Goal: Task Accomplishment & Management: Use online tool/utility

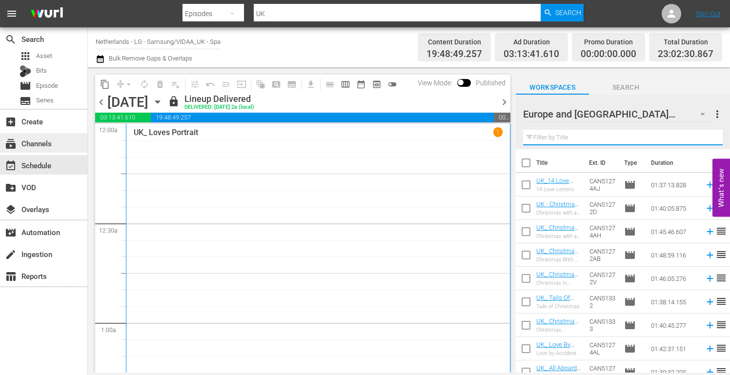
click at [43, 146] on div "subscriptions Channels" at bounding box center [27, 142] width 55 height 9
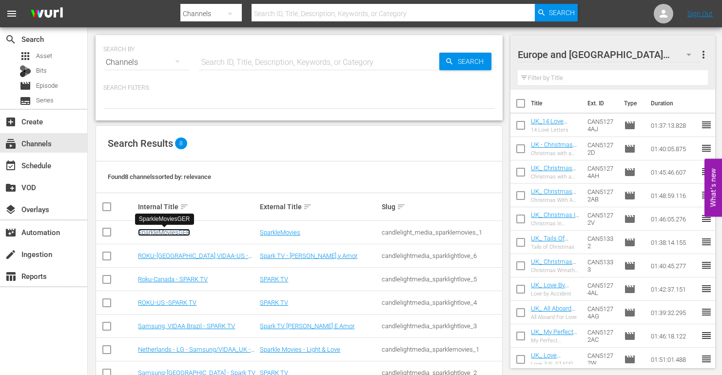
click at [165, 233] on link "SparkleMoviesGER" at bounding box center [164, 232] width 52 height 7
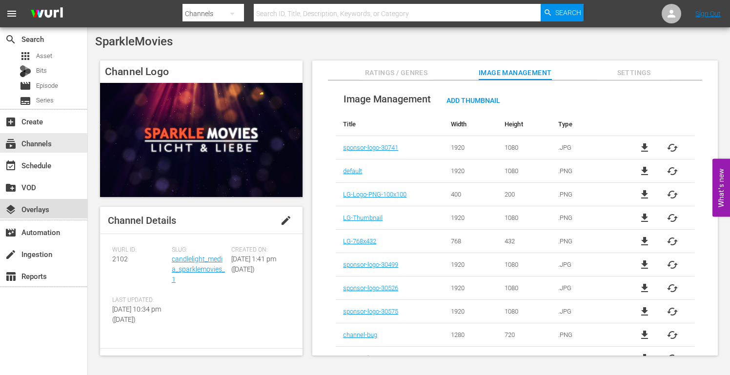
click at [44, 212] on div "layers Overlays" at bounding box center [27, 207] width 55 height 9
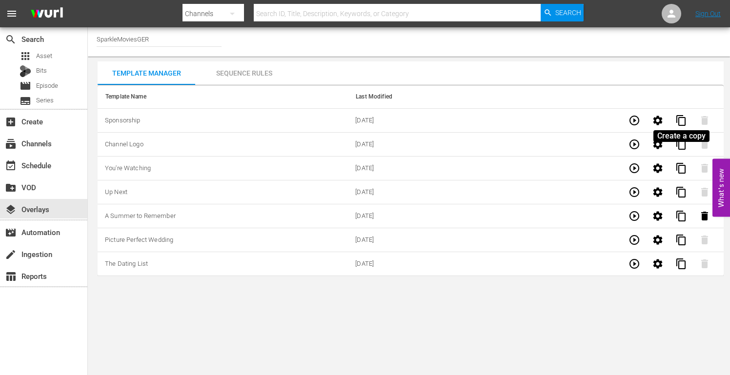
click at [681, 121] on span "content_copy" at bounding box center [681, 121] width 12 height 12
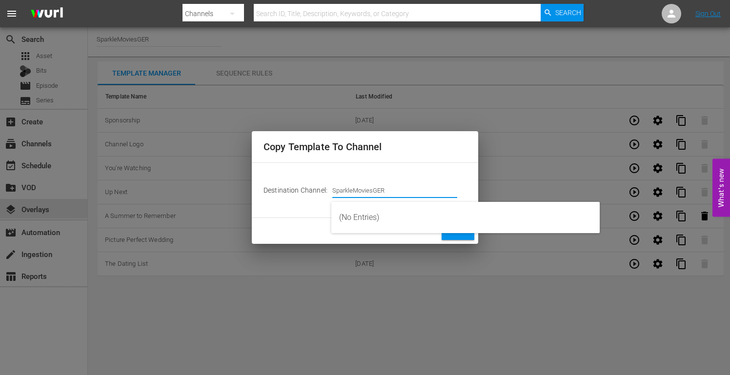
drag, startPoint x: 392, startPoint y: 190, endPoint x: 295, endPoint y: 184, distance: 96.7
click at [295, 184] on tr "Destination Channel: Channel Title SparkleMoviesGER" at bounding box center [364, 190] width 203 height 39
click at [431, 172] on td "Channel Title SparkleMoviesGER" at bounding box center [399, 190] width 134 height 39
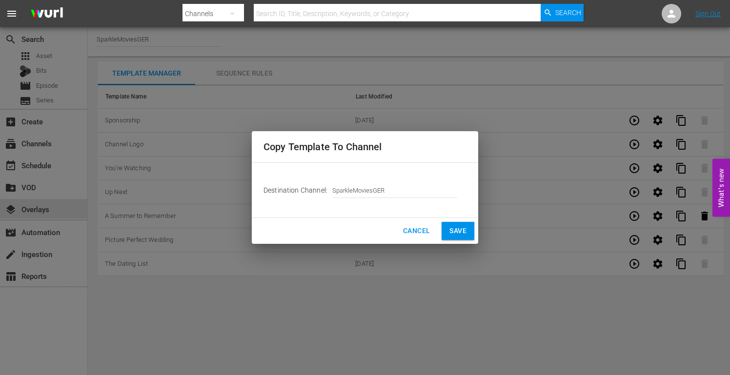
click at [460, 236] on span "Save" at bounding box center [457, 231] width 17 height 12
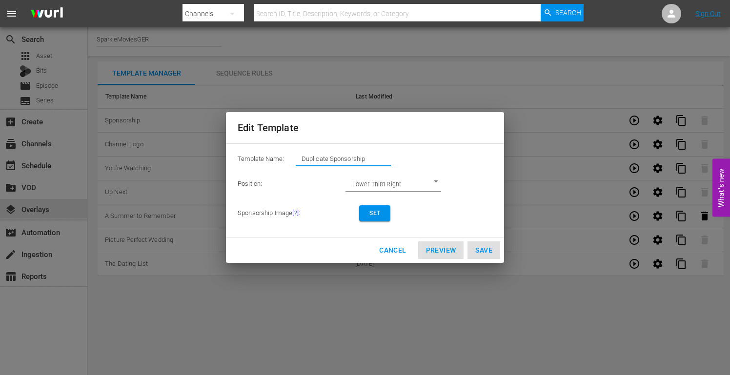
drag, startPoint x: 373, startPoint y: 157, endPoint x: 193, endPoint y: 140, distance: 180.7
click at [193, 140] on div "Edit Template Template Name: Duplicate Sponsorship Position: Lower Third Right …" at bounding box center [365, 187] width 718 height 363
click at [376, 213] on span "Set" at bounding box center [375, 213] width 16 height 10
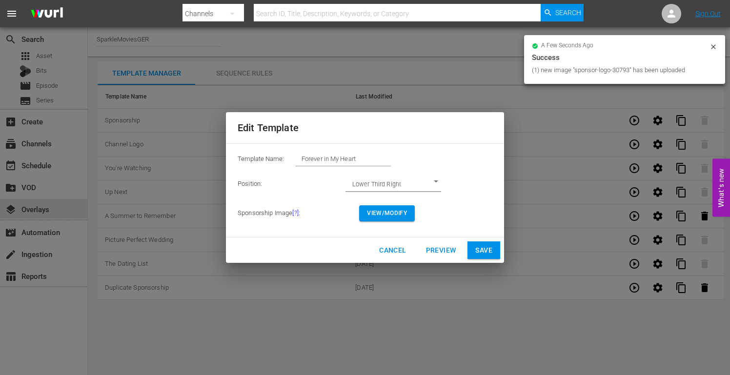
click at [391, 213] on span "View/Modify" at bounding box center [387, 213] width 40 height 10
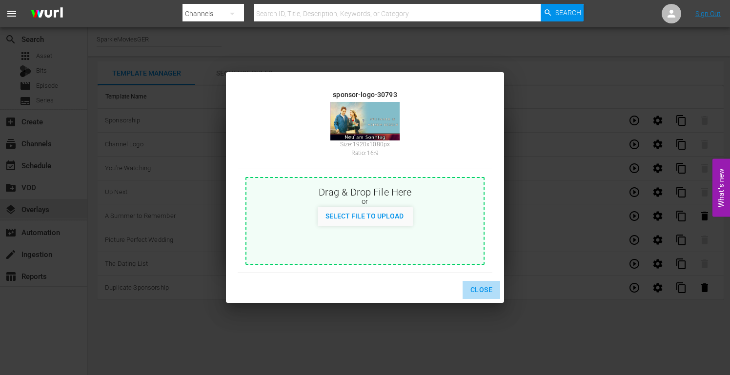
click at [479, 289] on span "Close" at bounding box center [481, 290] width 22 height 12
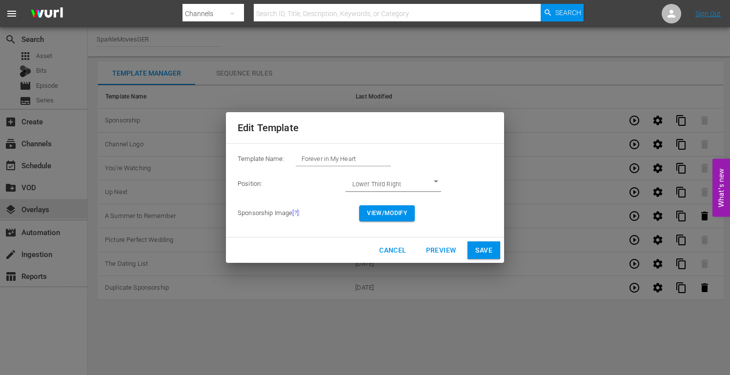
click at [480, 247] on span "Save" at bounding box center [483, 250] width 17 height 12
type input "Duplicate Sponsorship"
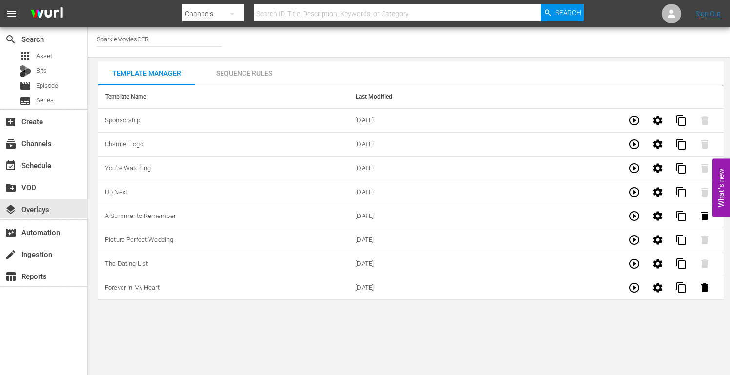
click at [241, 72] on div "Sequence Rules" at bounding box center [244, 72] width 98 height 23
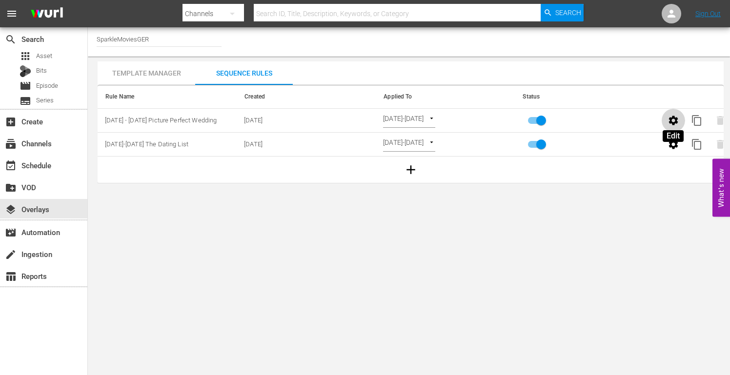
click at [674, 120] on icon "button" at bounding box center [673, 121] width 12 height 12
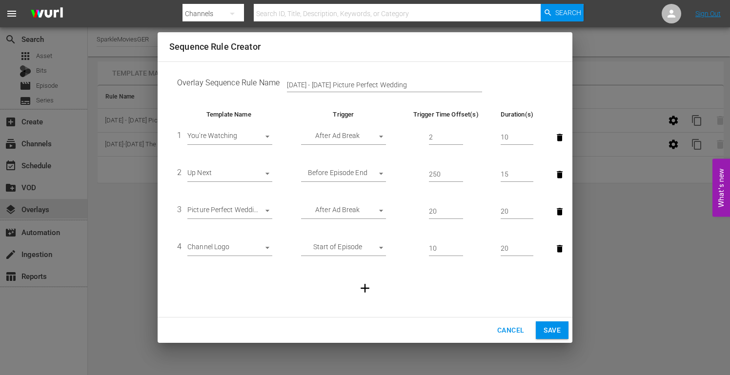
click at [268, 211] on body "menu Search By Channels Search ID, Title, Description, Keywords, or Category Se…" at bounding box center [365, 187] width 730 height 375
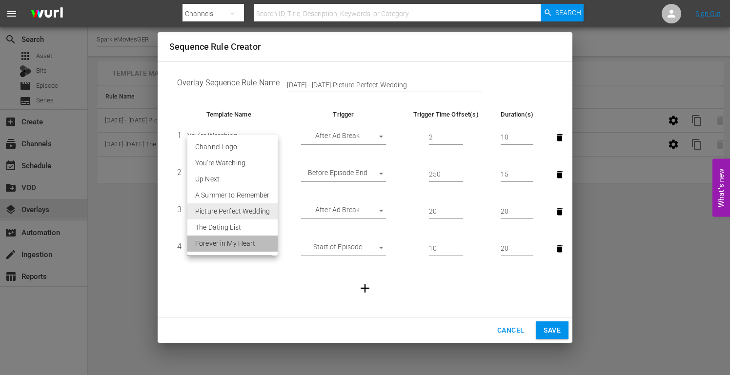
click at [239, 245] on li "Forever in My Heart" at bounding box center [232, 244] width 90 height 16
type input "30793"
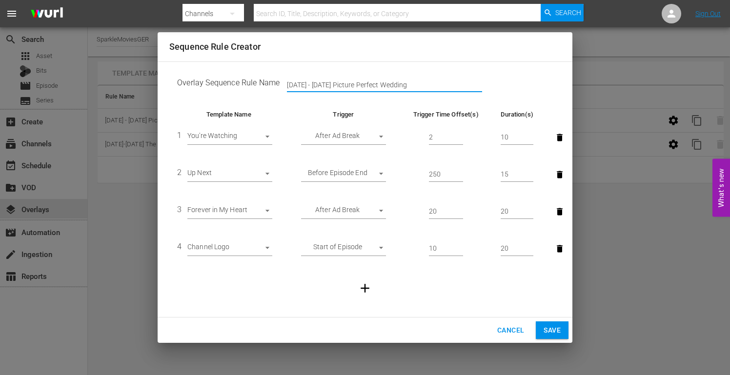
drag, startPoint x: 413, startPoint y: 81, endPoint x: 145, endPoint y: 66, distance: 267.7
click at [145, 66] on div "Sequence Rule Creator Overlay Sequence Rule Name [DATE] - [DATE] Picture Perfec…" at bounding box center [365, 187] width 730 height 375
type input "[DATE]-[DATE] Forever in My Heart"
click at [557, 328] on span "Save" at bounding box center [551, 330] width 17 height 12
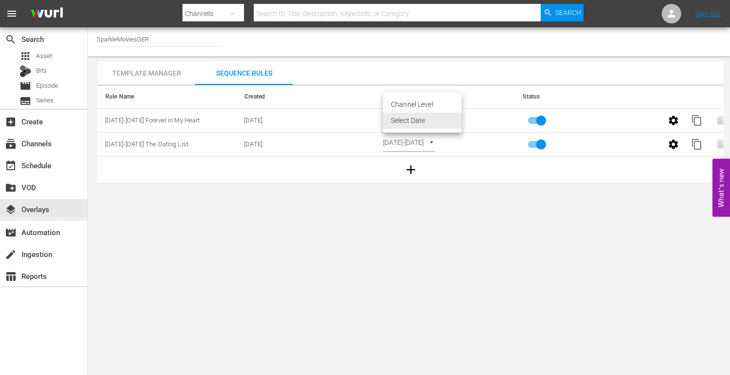
click at [456, 118] on body "menu Search By Channels Search ID, Title, Description, Keywords, or Category Se…" at bounding box center [365, 187] width 730 height 375
click at [421, 104] on li "Channel Level" at bounding box center [422, 105] width 79 height 16
type input "CHANNEL_LEVEL"
click at [431, 119] on body "menu Search By Channels Search ID, Title, Description, Keywords, or Category Se…" at bounding box center [365, 187] width 730 height 375
click at [420, 140] on li "Select Date" at bounding box center [412, 137] width 58 height 16
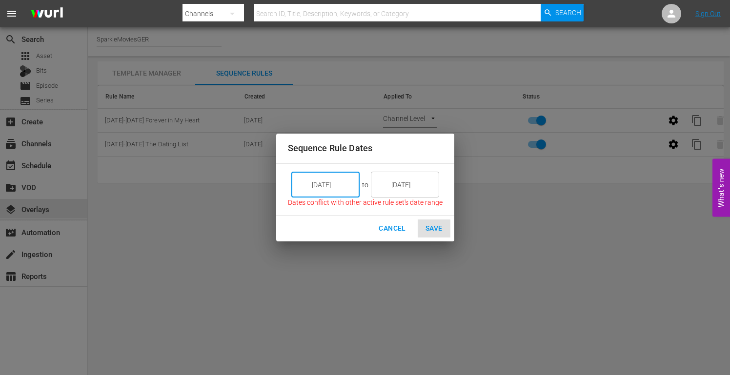
click at [344, 180] on input "[DATE]" at bounding box center [332, 185] width 55 height 26
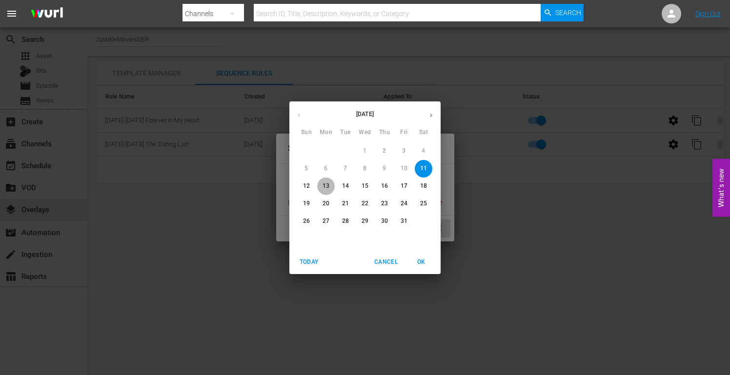
click at [329, 185] on p "13" at bounding box center [325, 186] width 7 height 8
type input "[DATE]"
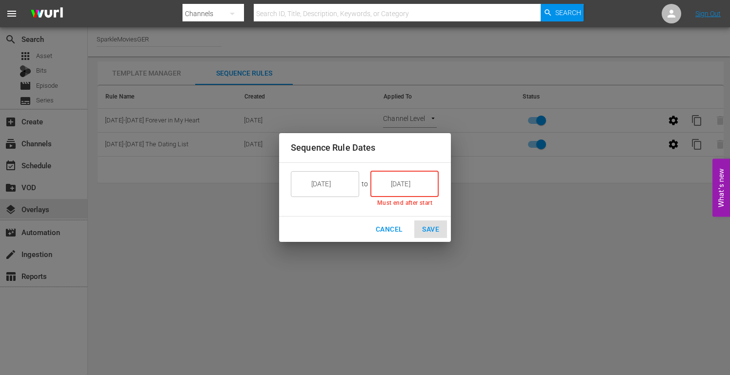
click at [418, 184] on input "[DATE]" at bounding box center [411, 184] width 55 height 26
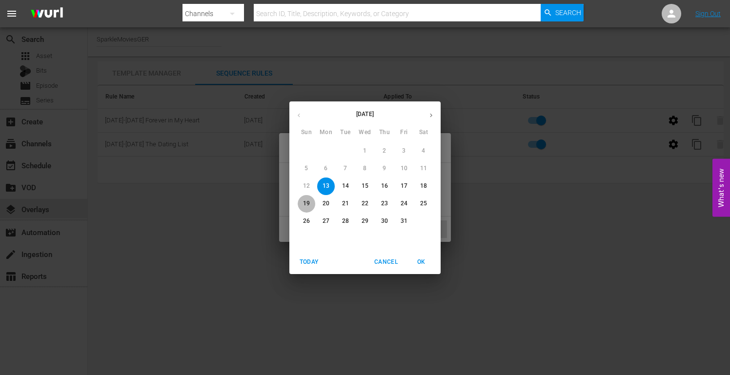
click at [306, 200] on p "19" at bounding box center [306, 203] width 7 height 8
type input "[DATE]"
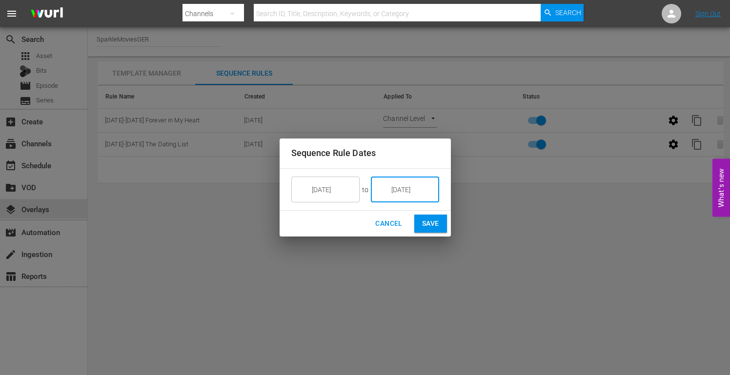
click at [424, 223] on span "Save" at bounding box center [430, 224] width 17 height 12
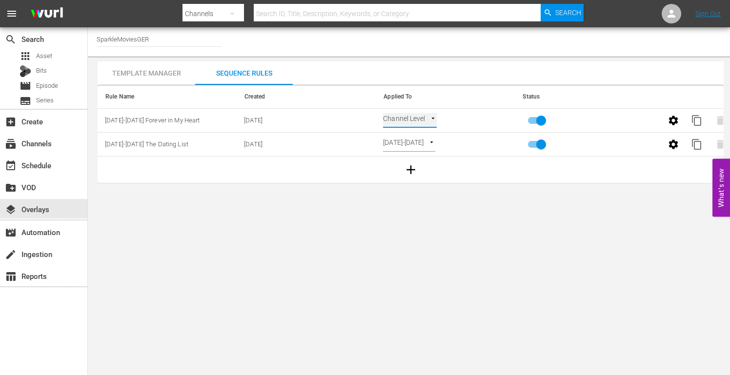
type input "SELECT_DATE"
click at [52, 166] on div "event_available Schedule" at bounding box center [27, 163] width 55 height 9
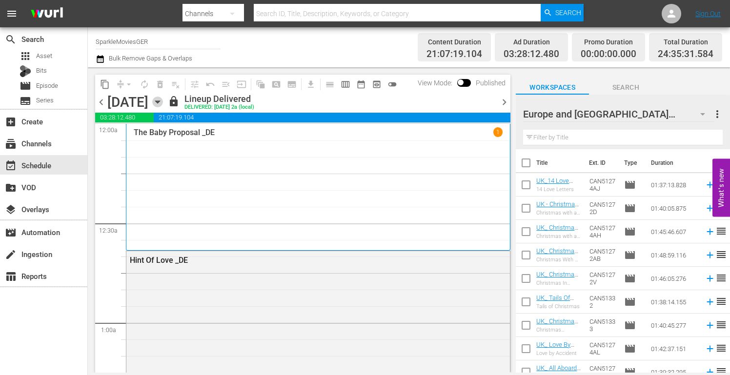
click at [159, 101] on icon "button" at bounding box center [157, 102] width 4 height 2
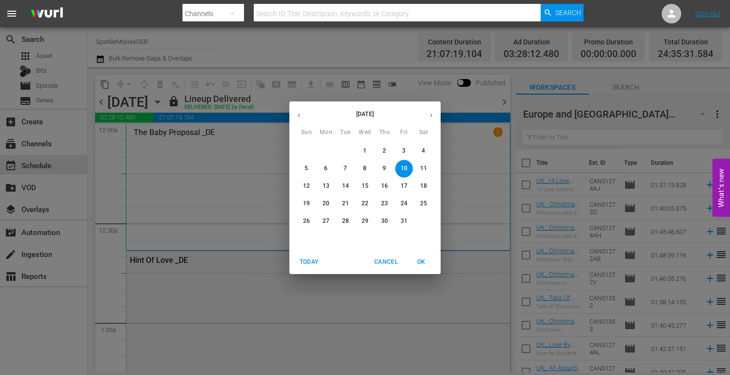
click at [326, 183] on p "13" at bounding box center [325, 186] width 7 height 8
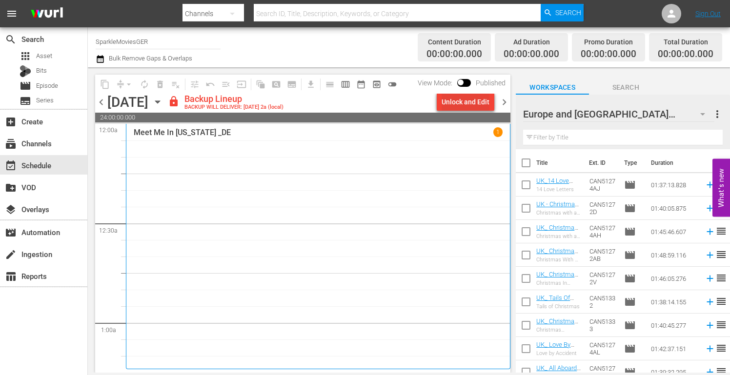
click at [461, 99] on div "Unlock and Edit" at bounding box center [465, 102] width 48 height 18
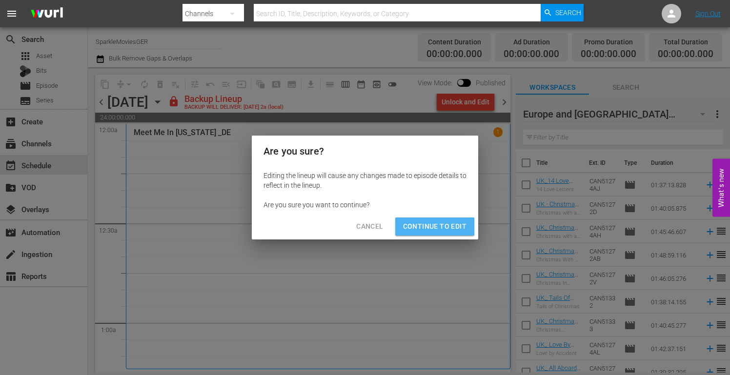
click at [431, 226] on span "Continue to Edit" at bounding box center [434, 226] width 63 height 12
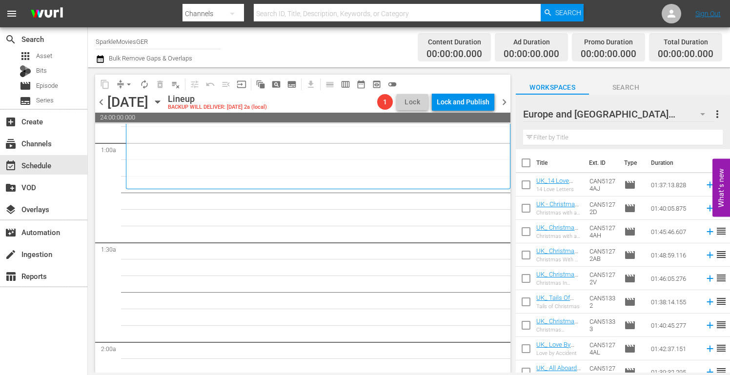
scroll to position [195, 0]
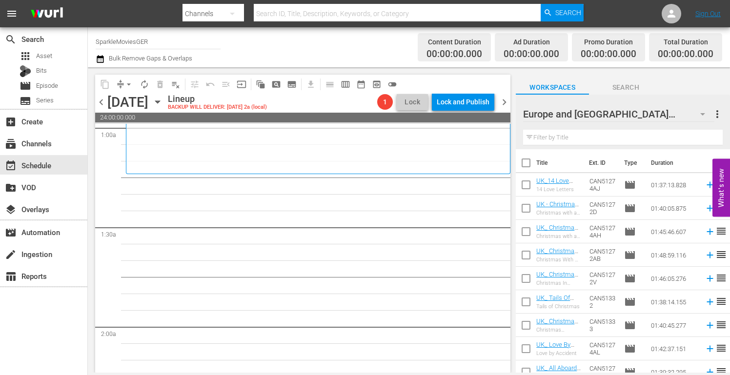
click at [538, 139] on input "text" at bounding box center [622, 138] width 199 height 16
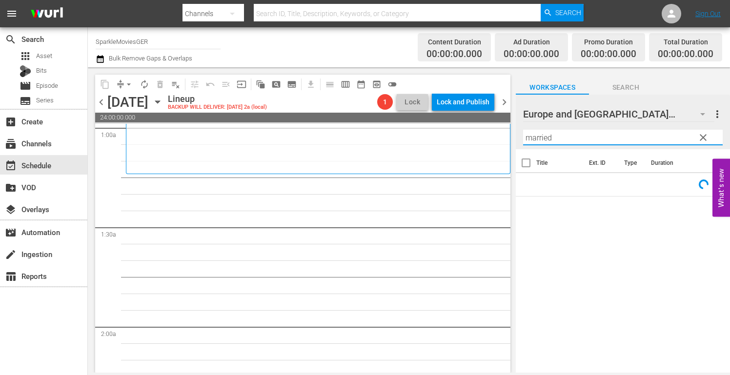
click at [701, 116] on icon "button" at bounding box center [702, 114] width 5 height 2
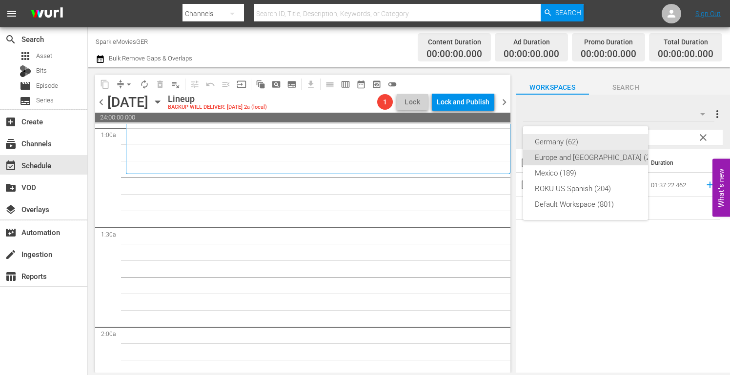
click at [558, 139] on div "Germany (62)" at bounding box center [597, 142] width 125 height 16
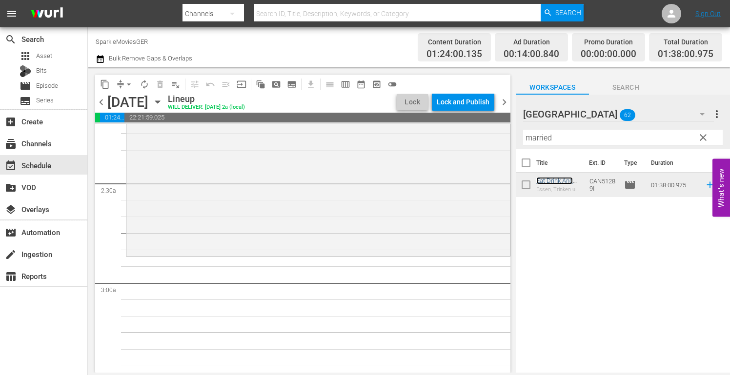
scroll to position [439, 0]
drag, startPoint x: 553, startPoint y: 135, endPoint x: 404, endPoint y: 134, distance: 148.3
click at [409, 135] on div "content_copy compress arrow_drop_down autorenew_outlined delete_forever_outline…" at bounding box center [409, 219] width 642 height 305
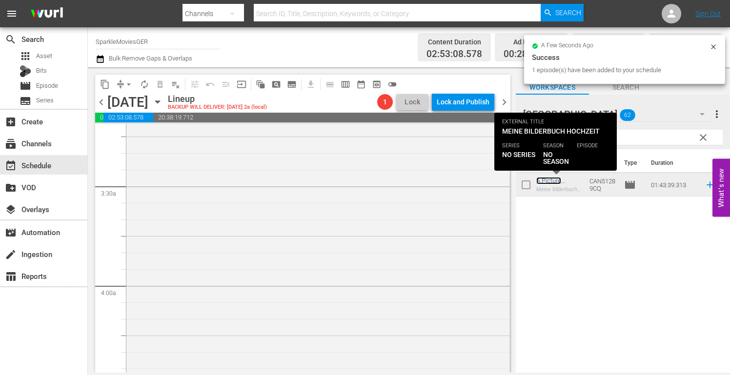
scroll to position [683, 0]
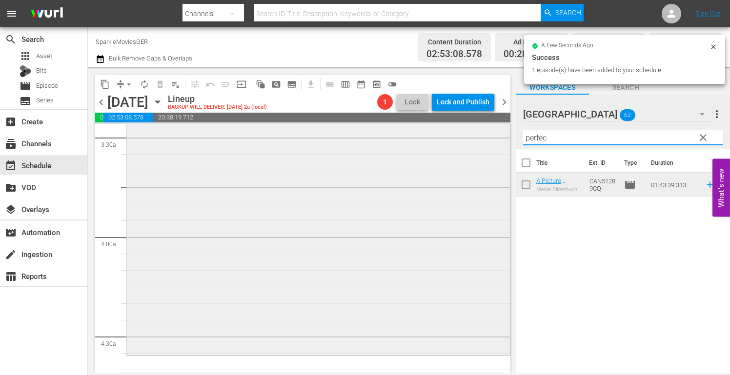
drag, startPoint x: 550, startPoint y: 138, endPoint x: 413, endPoint y: 137, distance: 137.5
click at [413, 137] on div "content_copy compress arrow_drop_down autorenew_outlined delete_forever_outline…" at bounding box center [409, 219] width 642 height 305
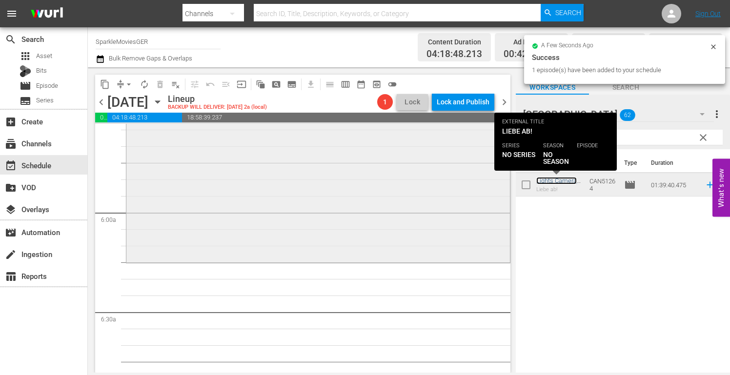
scroll to position [1122, 0]
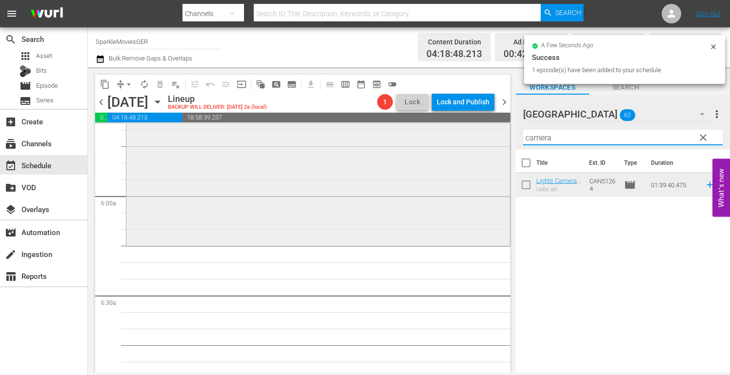
drag, startPoint x: 556, startPoint y: 140, endPoint x: 320, endPoint y: 150, distance: 235.8
click at [325, 150] on div "content_copy compress arrow_drop_down autorenew_outlined delete_forever_outline…" at bounding box center [409, 219] width 642 height 305
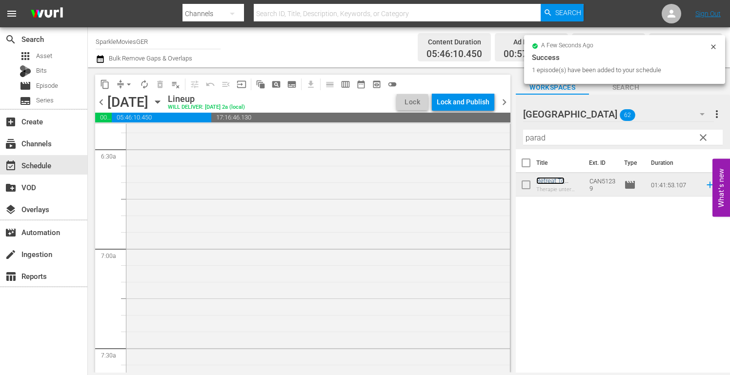
scroll to position [1414, 0]
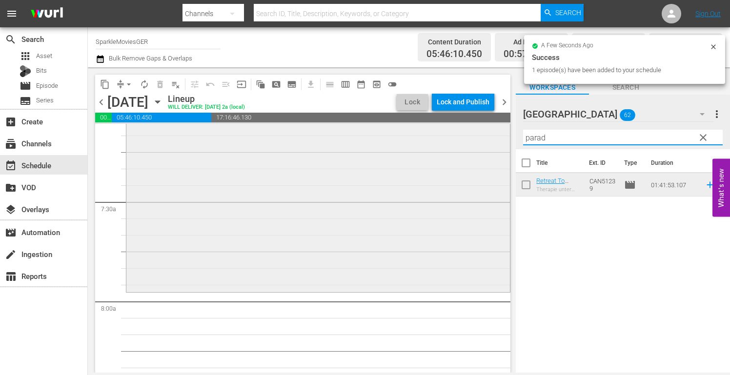
drag, startPoint x: 580, startPoint y: 138, endPoint x: 432, endPoint y: 140, distance: 148.8
click at [432, 140] on div "content_copy compress arrow_drop_down autorenew_outlined delete_forever_outline…" at bounding box center [409, 219] width 642 height 305
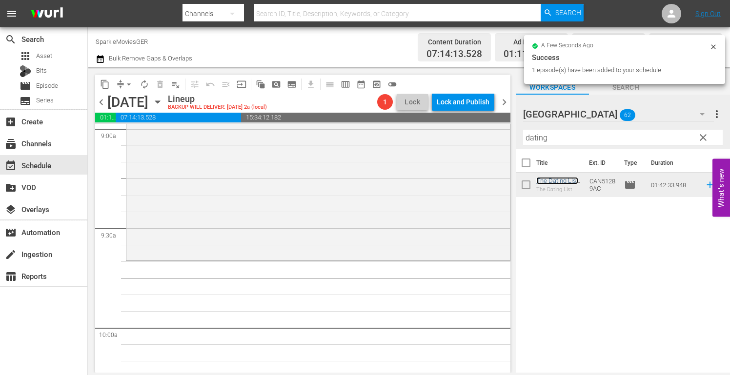
scroll to position [1804, 0]
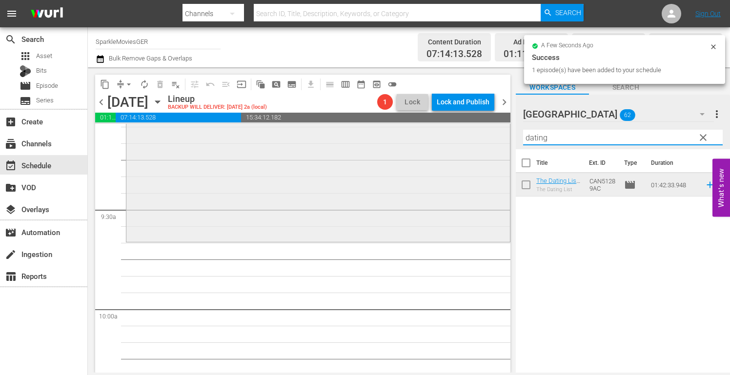
drag, startPoint x: 584, startPoint y: 141, endPoint x: 461, endPoint y: 145, distance: 123.0
click at [461, 145] on div "content_copy compress arrow_drop_down autorenew_outlined delete_forever_outline…" at bounding box center [409, 219] width 642 height 305
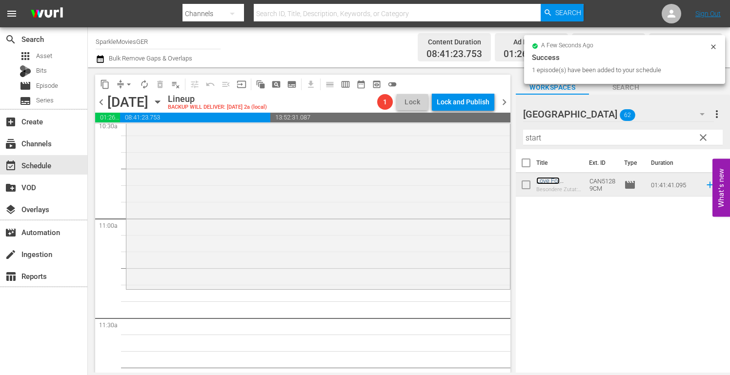
scroll to position [2097, 0]
drag, startPoint x: 524, startPoint y: 143, endPoint x: 392, endPoint y: 143, distance: 132.2
click at [392, 143] on div "content_copy compress arrow_drop_down autorenew_outlined delete_forever_outline…" at bounding box center [409, 219] width 642 height 305
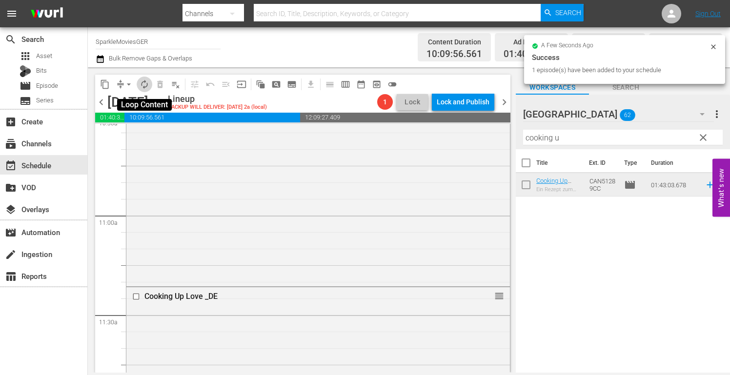
click at [143, 84] on span "autorenew_outlined" at bounding box center [144, 84] width 10 height 10
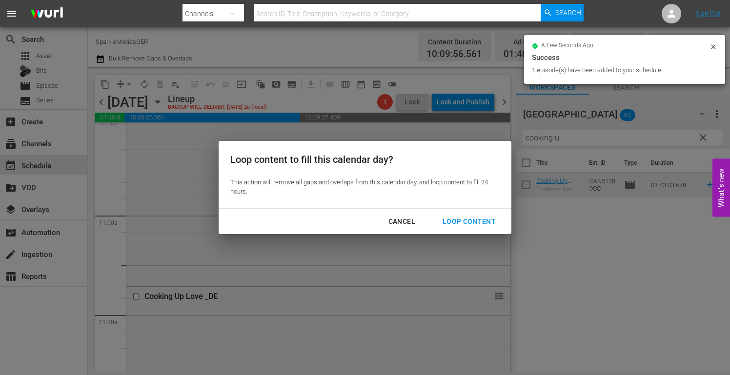
click at [473, 220] on div "Loop Content" at bounding box center [469, 222] width 69 height 12
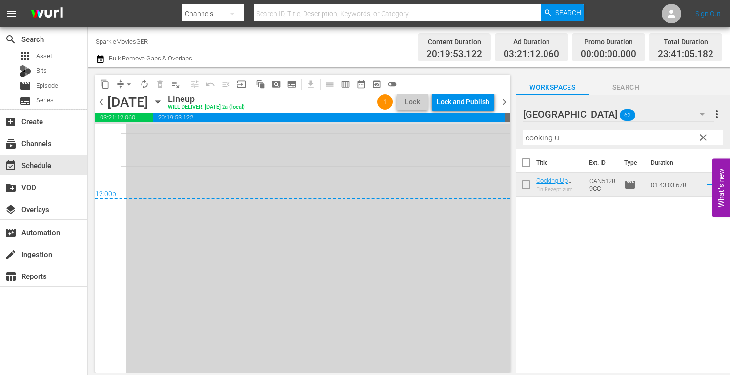
scroll to position [4709, 0]
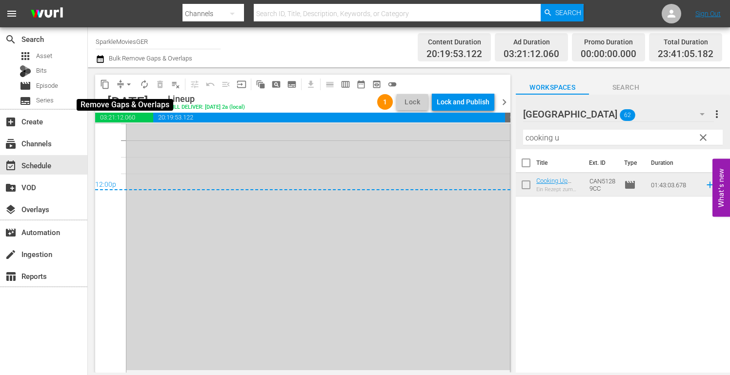
click at [127, 82] on span "arrow_drop_down" at bounding box center [129, 84] width 10 height 10
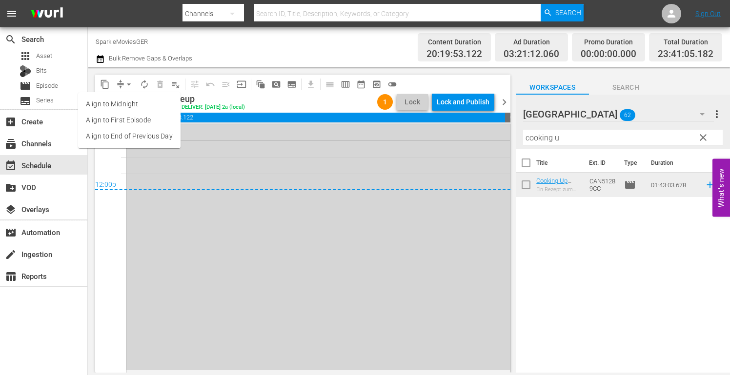
click at [164, 136] on li "Align to End of Previous Day" at bounding box center [129, 136] width 102 height 16
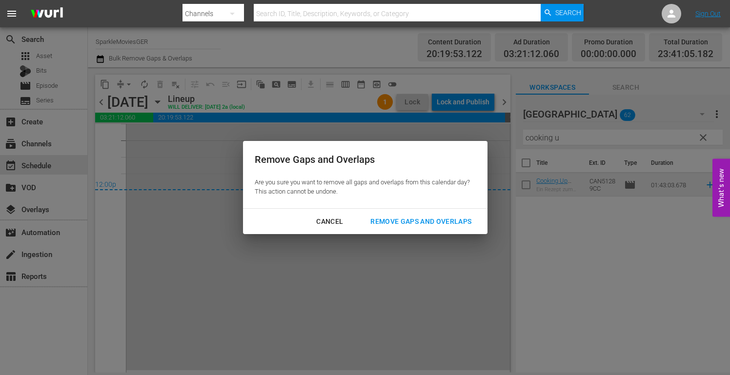
click at [448, 223] on div "Remove Gaps and Overlaps" at bounding box center [420, 222] width 117 height 12
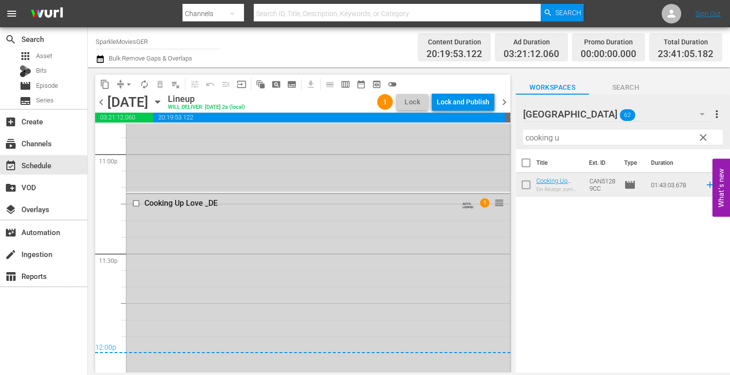
scroll to position [4563, 0]
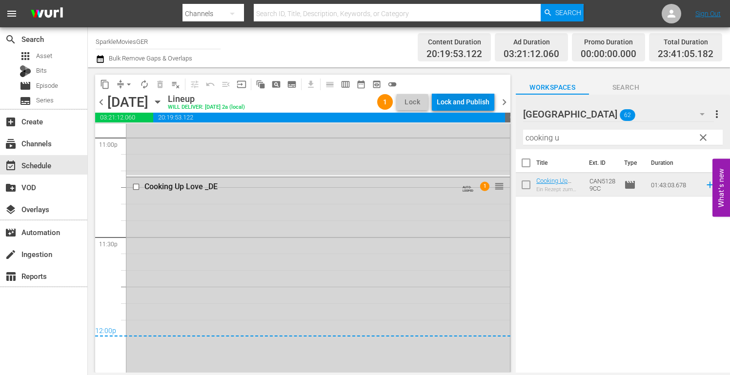
click at [449, 100] on div "Lock and Publish" at bounding box center [462, 102] width 53 height 18
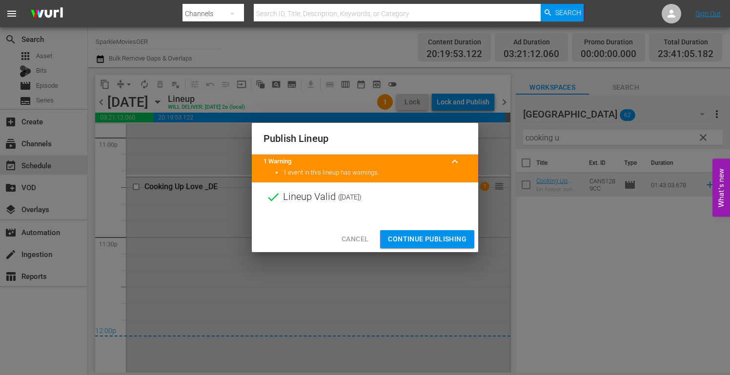
click at [417, 236] on span "Continue Publishing" at bounding box center [427, 239] width 79 height 12
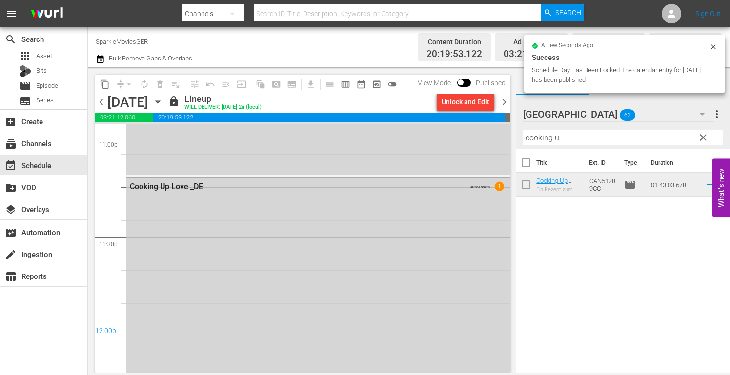
click at [159, 102] on icon "button" at bounding box center [157, 102] width 4 height 2
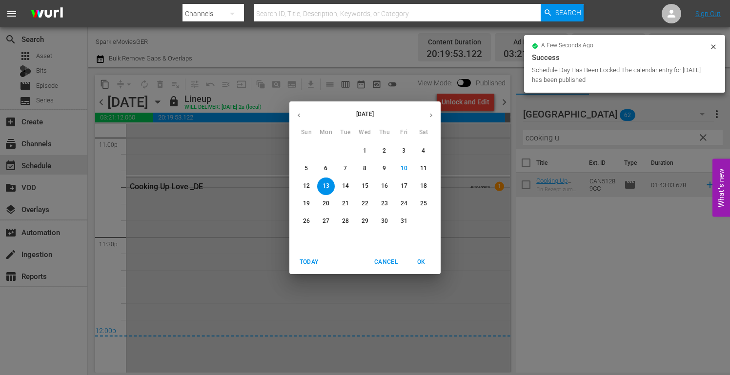
click at [343, 185] on p "14" at bounding box center [345, 186] width 7 height 8
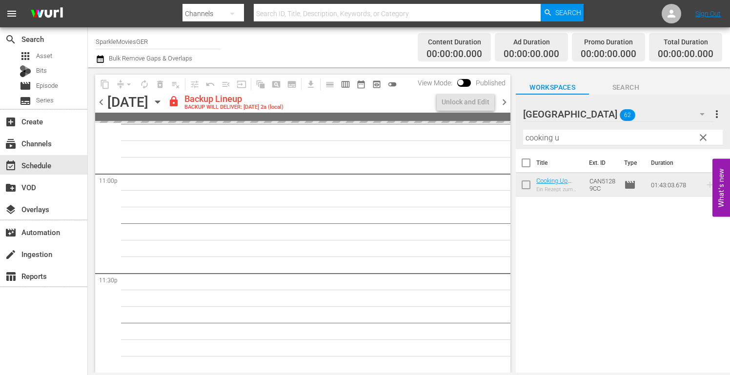
scroll to position [4527, 0]
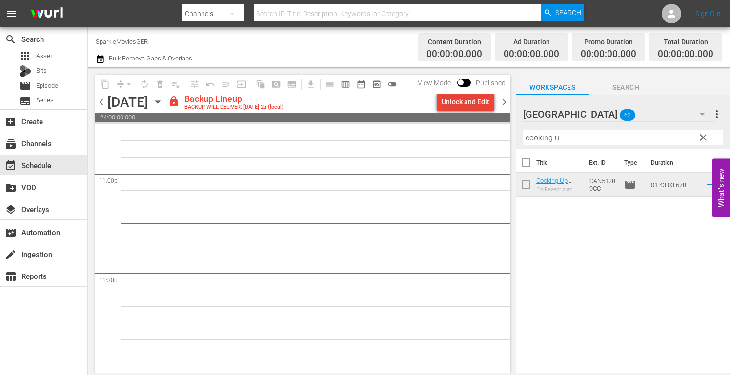
click at [469, 101] on div "Unlock and Edit" at bounding box center [465, 102] width 48 height 18
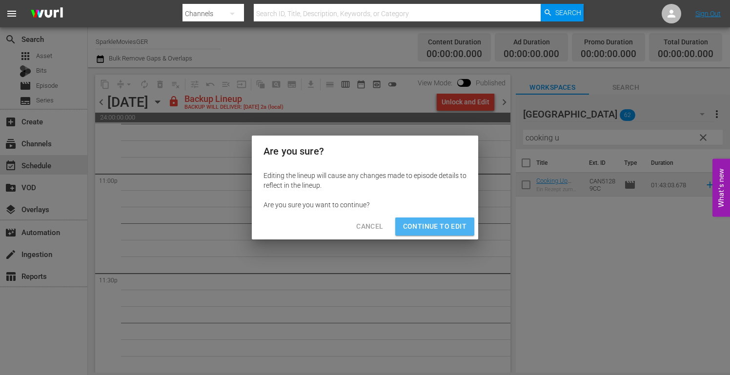
click at [445, 229] on span "Continue to Edit" at bounding box center [434, 226] width 63 height 12
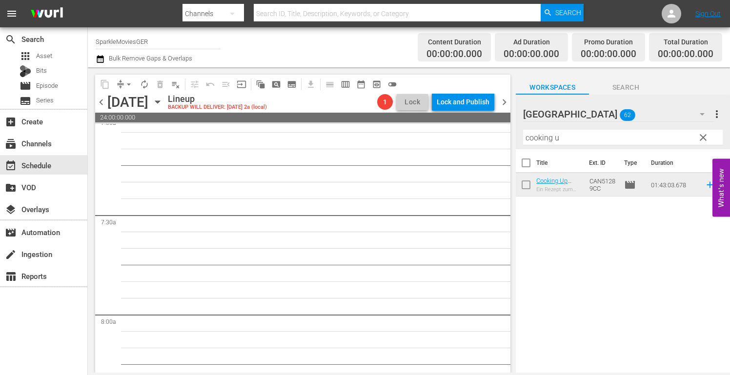
scroll to position [0, 0]
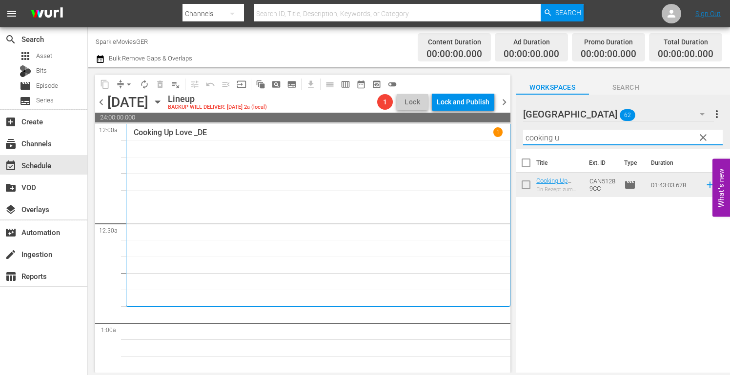
drag, startPoint x: 571, startPoint y: 138, endPoint x: 408, endPoint y: 141, distance: 163.4
click at [408, 141] on div "content_copy compress arrow_drop_down autorenew_outlined delete_forever_outline…" at bounding box center [409, 219] width 642 height 305
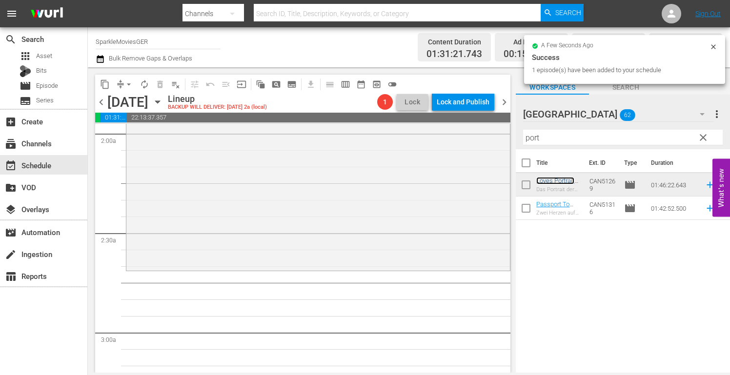
scroll to position [390, 0]
drag, startPoint x: 517, startPoint y: 140, endPoint x: 487, endPoint y: 140, distance: 30.7
click at [487, 140] on div "content_copy compress arrow_drop_down autorenew_outlined delete_forever_outline…" at bounding box center [409, 219] width 642 height 305
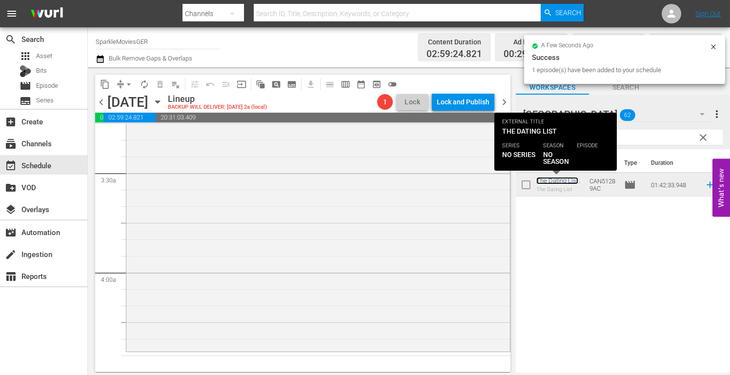
scroll to position [780, 0]
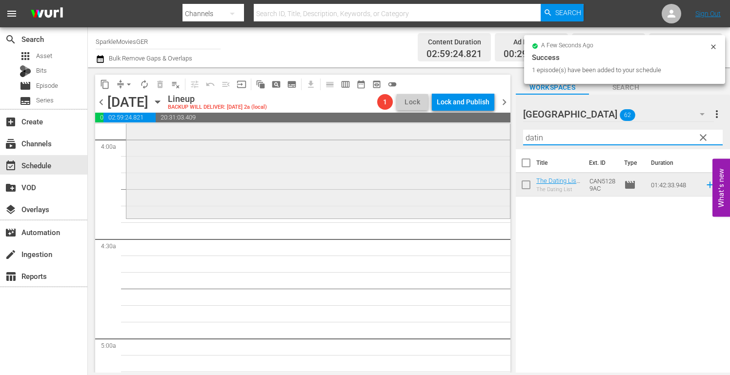
drag, startPoint x: 554, startPoint y: 139, endPoint x: 421, endPoint y: 139, distance: 132.7
click at [421, 139] on div "content_copy compress arrow_drop_down autorenew_outlined delete_forever_outline…" at bounding box center [409, 219] width 642 height 305
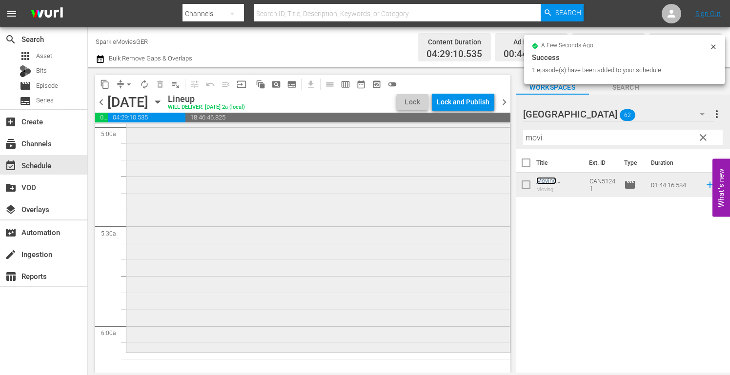
scroll to position [1073, 0]
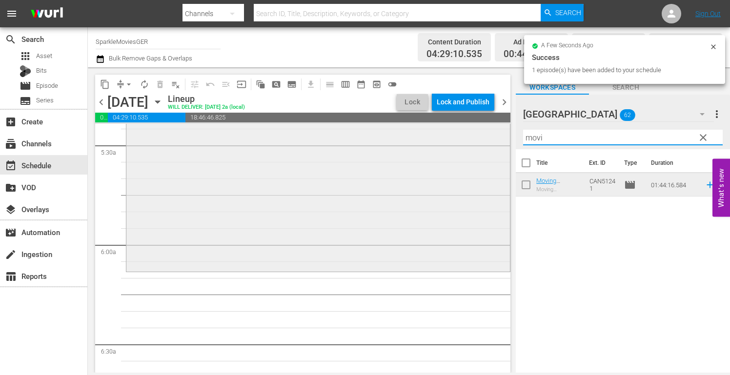
drag, startPoint x: 562, startPoint y: 139, endPoint x: 438, endPoint y: 148, distance: 124.7
click at [438, 148] on div "content_copy compress arrow_drop_down autorenew_outlined delete_forever_outline…" at bounding box center [409, 219] width 642 height 305
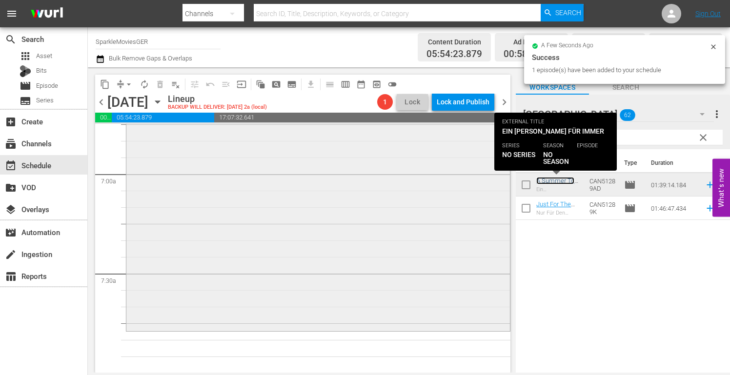
scroll to position [1366, 0]
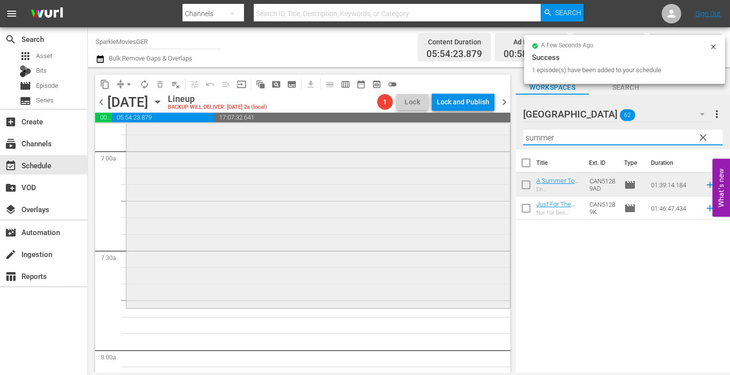
drag, startPoint x: 565, startPoint y: 136, endPoint x: 376, endPoint y: 131, distance: 188.8
click at [388, 132] on div "content_copy compress arrow_drop_down autorenew_outlined delete_forever_outline…" at bounding box center [409, 219] width 642 height 305
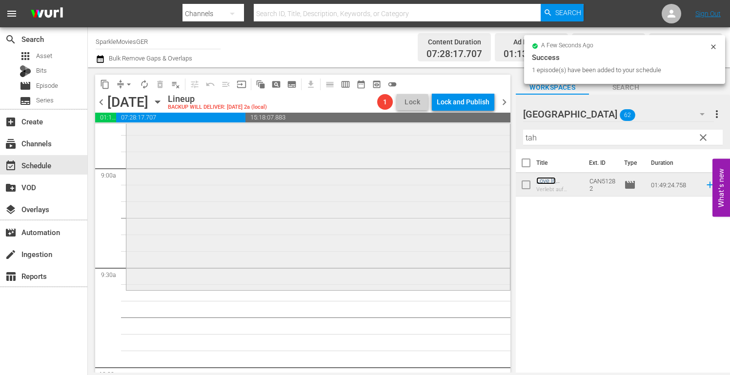
scroll to position [1756, 0]
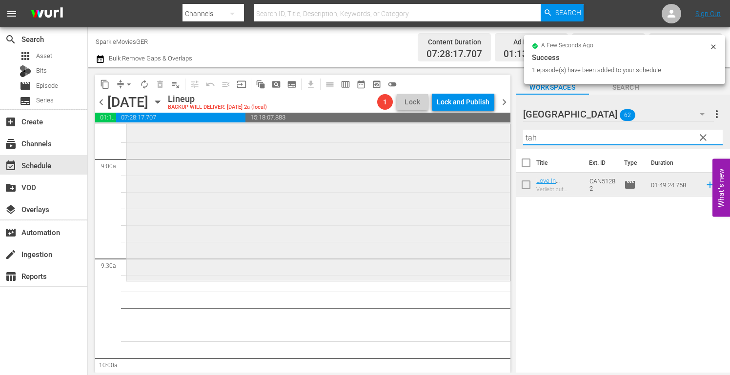
click at [451, 144] on div "content_copy compress arrow_drop_down autorenew_outlined delete_forever_outline…" at bounding box center [409, 219] width 642 height 305
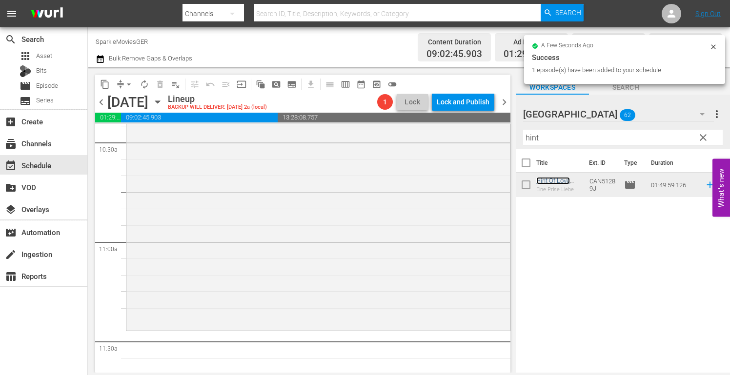
scroll to position [2097, 0]
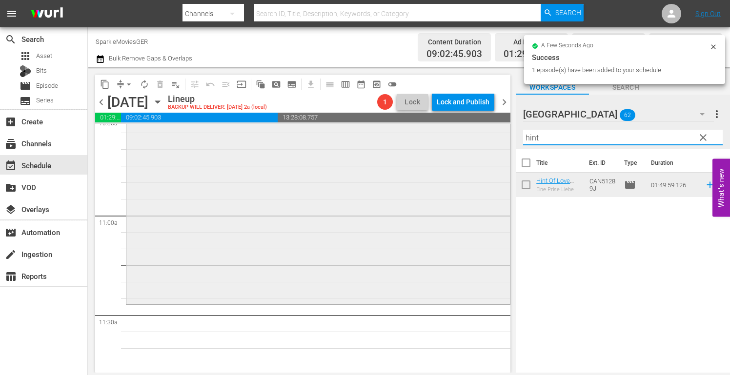
drag, startPoint x: 573, startPoint y: 141, endPoint x: 351, endPoint y: 131, distance: 222.1
click at [366, 134] on div "content_copy compress arrow_drop_down autorenew_outlined delete_forever_outline…" at bounding box center [409, 219] width 642 height 305
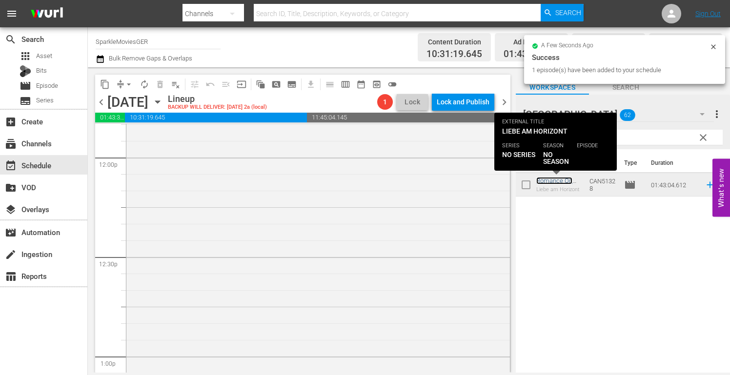
scroll to position [2487, 0]
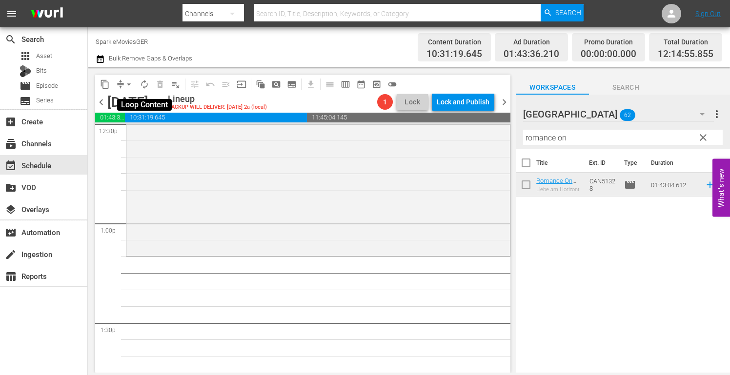
click at [145, 81] on span "autorenew_outlined" at bounding box center [144, 84] width 10 height 10
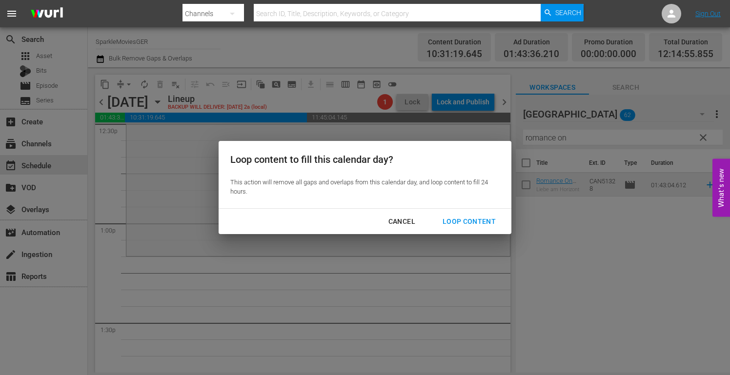
click at [475, 218] on div "Loop Content" at bounding box center [469, 222] width 69 height 12
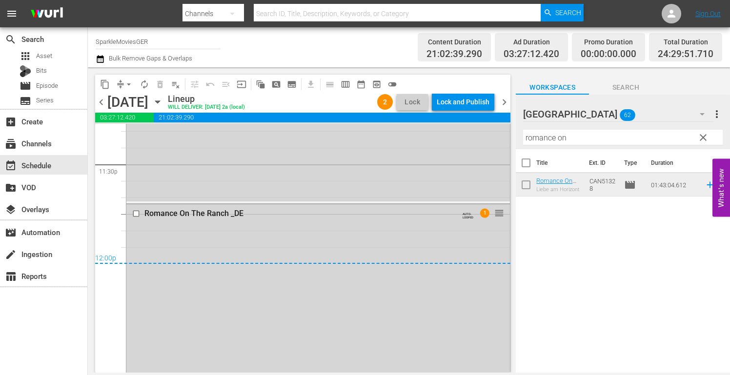
scroll to position [4633, 0]
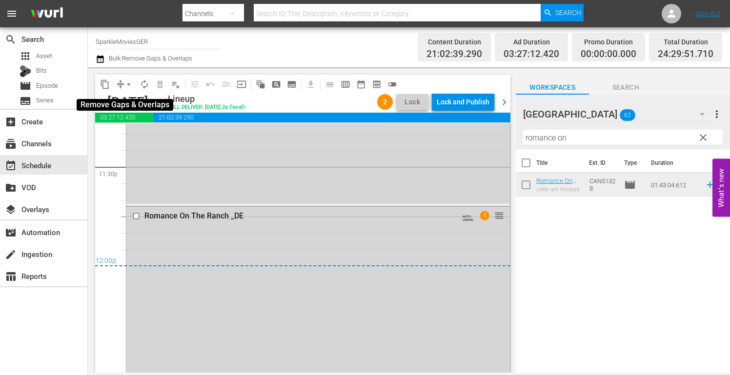
click at [125, 83] on span "arrow_drop_down" at bounding box center [129, 84] width 10 height 10
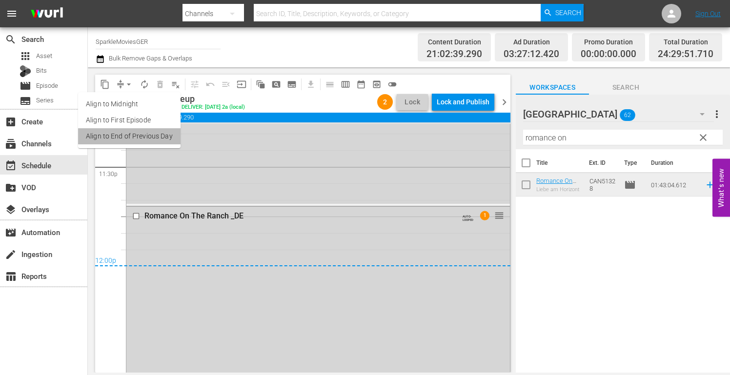
click at [149, 139] on li "Align to End of Previous Day" at bounding box center [129, 136] width 102 height 16
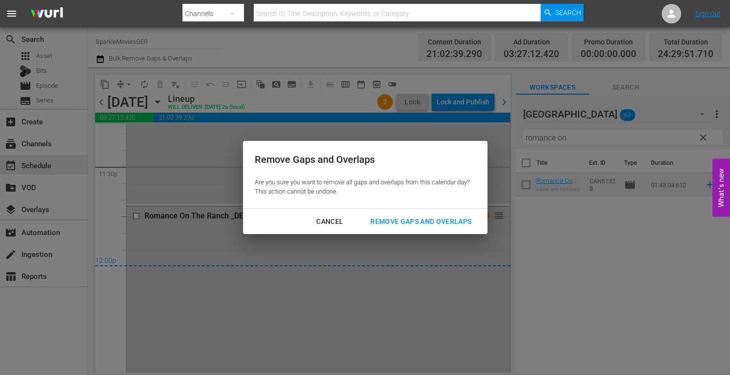
click at [440, 217] on div "Remove Gaps and Overlaps" at bounding box center [420, 222] width 117 height 12
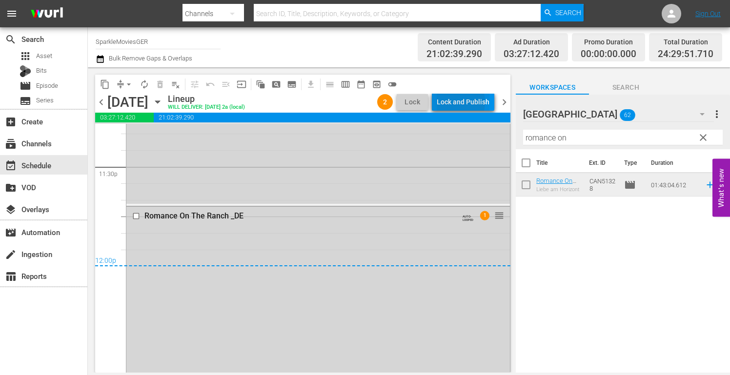
click at [451, 102] on div "Lock and Publish" at bounding box center [462, 102] width 53 height 18
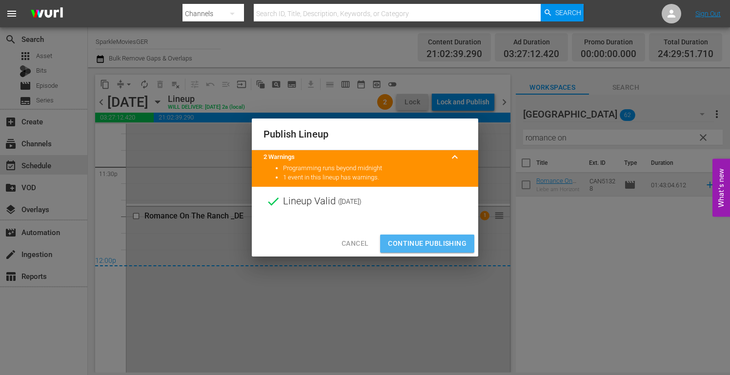
click at [433, 245] on span "Continue Publishing" at bounding box center [427, 244] width 79 height 12
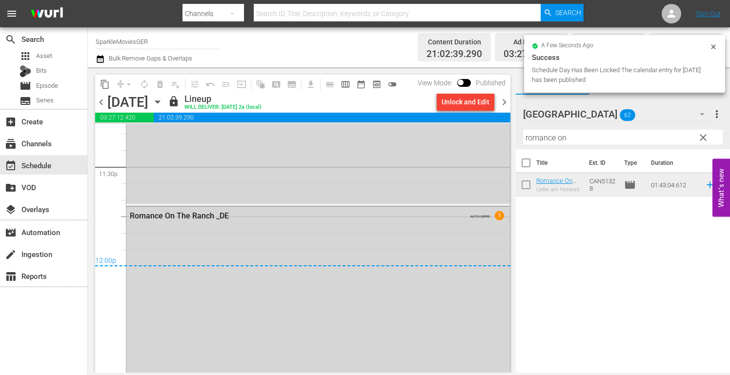
click at [163, 100] on icon "button" at bounding box center [157, 102] width 11 height 11
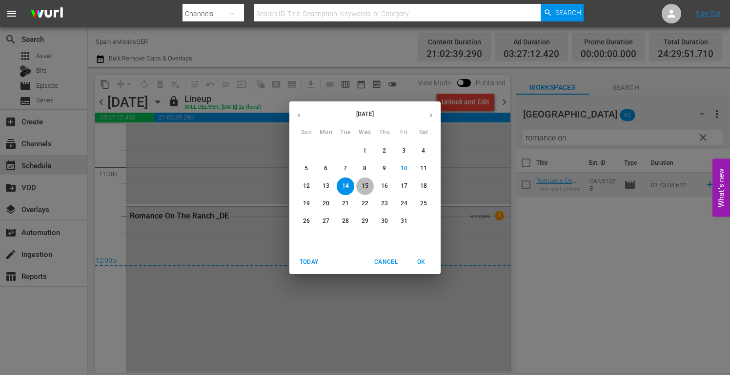
click at [365, 184] on p "15" at bounding box center [364, 186] width 7 height 8
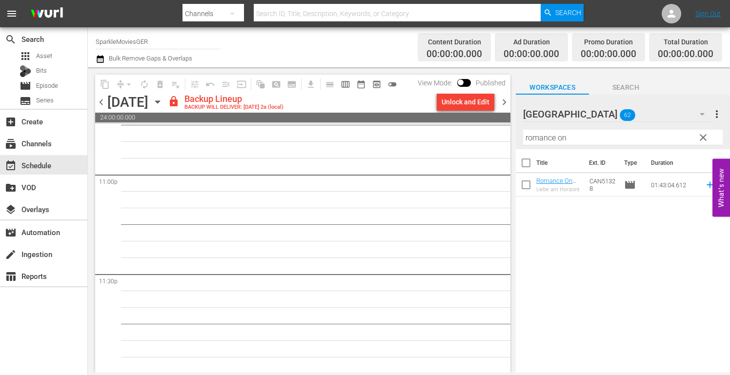
scroll to position [4527, 0]
click at [456, 100] on div "Unlock and Edit" at bounding box center [465, 102] width 48 height 18
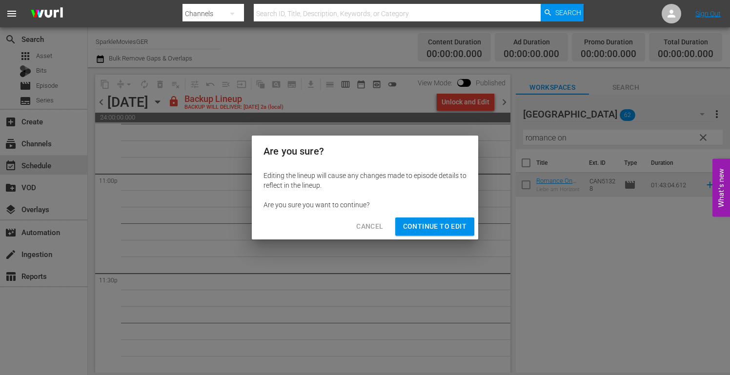
click at [433, 227] on span "Continue to Edit" at bounding box center [434, 226] width 63 height 12
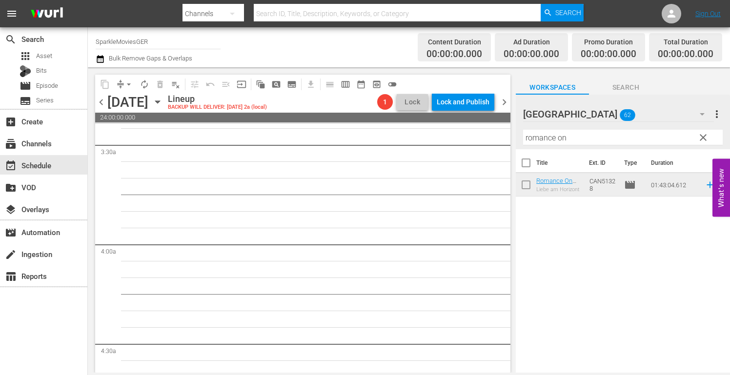
scroll to position [0, 0]
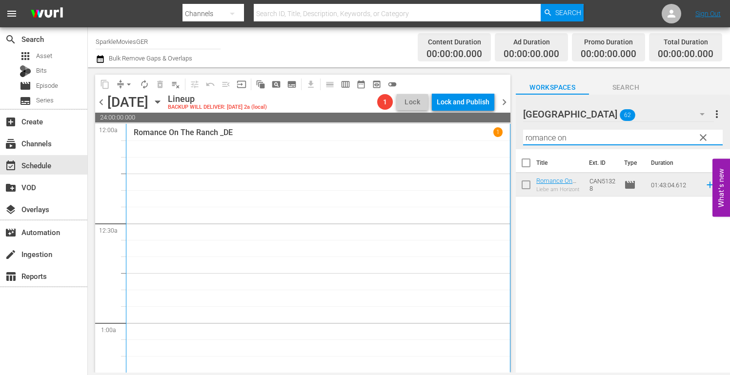
drag, startPoint x: 570, startPoint y: 137, endPoint x: 389, endPoint y: 134, distance: 181.0
click at [389, 135] on div "content_copy compress arrow_drop_down autorenew_outlined delete_forever_outline…" at bounding box center [409, 219] width 642 height 305
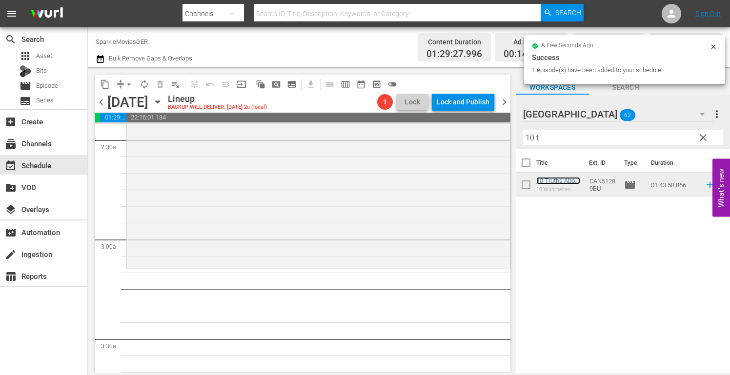
scroll to position [488, 0]
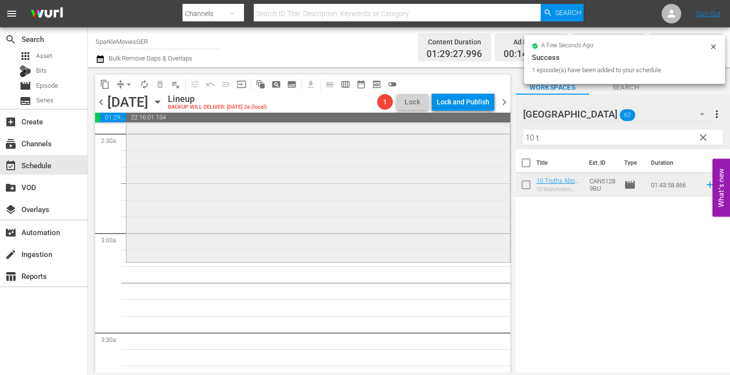
drag, startPoint x: 559, startPoint y: 140, endPoint x: 428, endPoint y: 141, distance: 131.2
click at [428, 141] on div "content_copy compress arrow_drop_down autorenew_outlined delete_forever_outline…" at bounding box center [409, 219] width 642 height 305
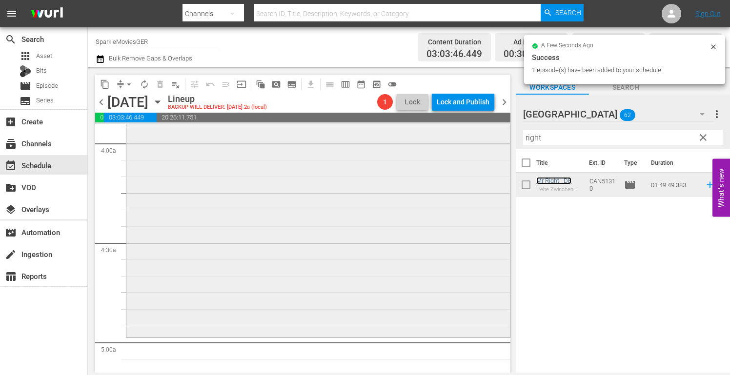
scroll to position [829, 0]
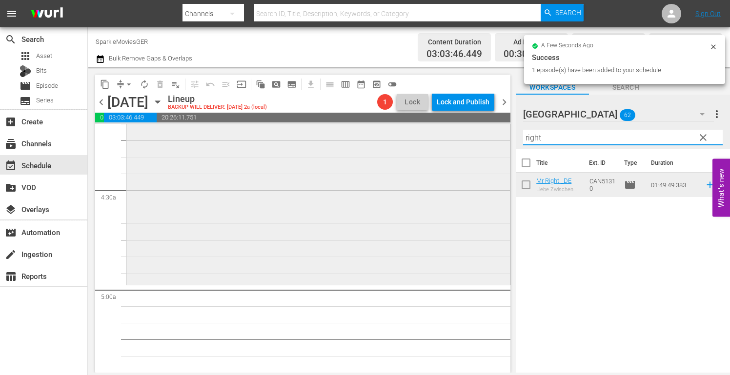
drag, startPoint x: 553, startPoint y: 138, endPoint x: 461, endPoint y: 139, distance: 91.7
click at [465, 138] on div "content_copy compress arrow_drop_down autorenew_outlined delete_forever_outline…" at bounding box center [409, 219] width 642 height 305
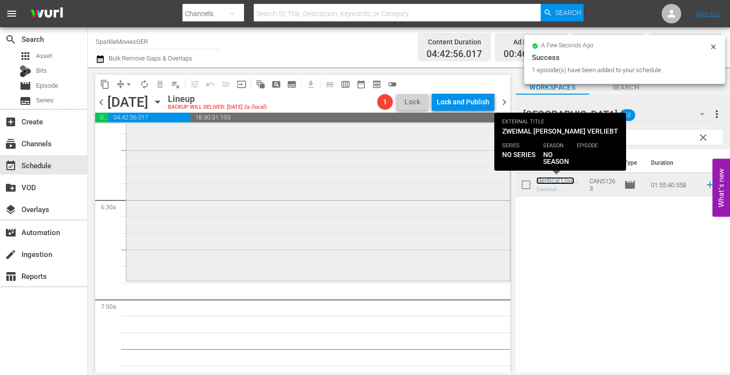
scroll to position [1219, 0]
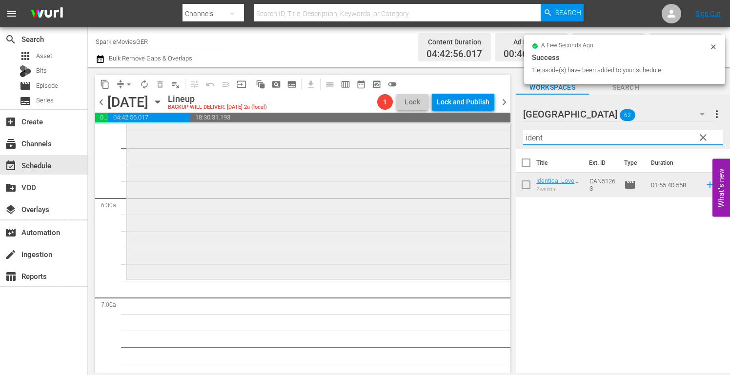
drag, startPoint x: 554, startPoint y: 139, endPoint x: 359, endPoint y: 138, distance: 194.6
click at [374, 137] on div "content_copy compress arrow_drop_down autorenew_outlined delete_forever_outline…" at bounding box center [409, 219] width 642 height 305
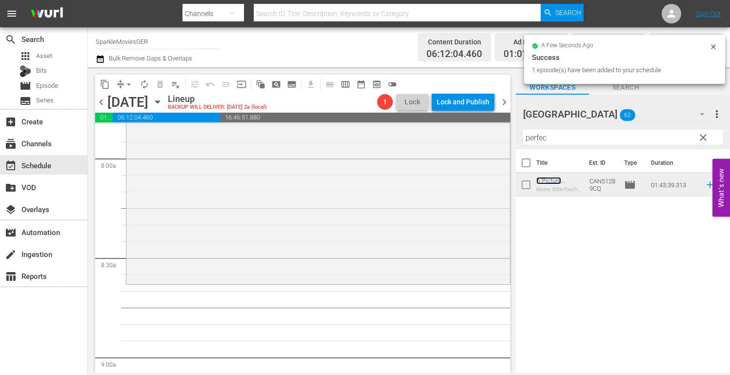
scroll to position [1561, 0]
drag, startPoint x: 555, startPoint y: 137, endPoint x: 391, endPoint y: 133, distance: 163.4
click at [391, 133] on div "content_copy compress arrow_drop_down autorenew_outlined delete_forever_outline…" at bounding box center [409, 219] width 642 height 305
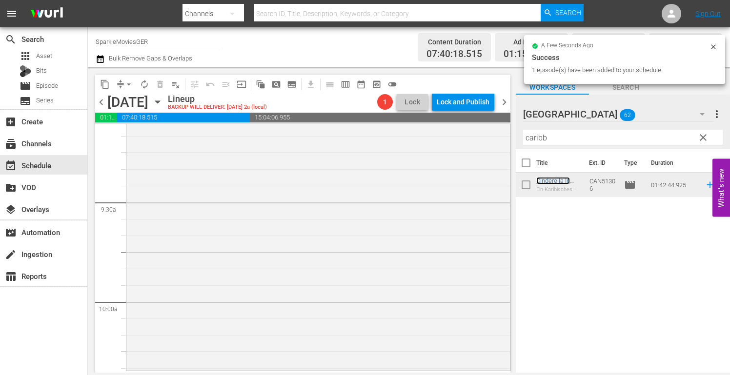
scroll to position [1853, 0]
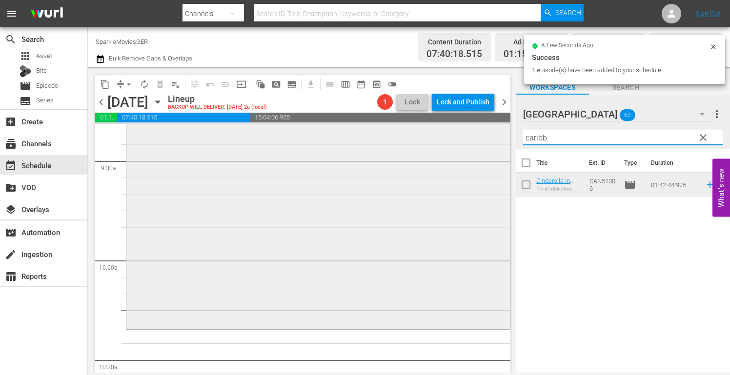
drag, startPoint x: 570, startPoint y: 140, endPoint x: 407, endPoint y: 139, distance: 162.9
click at [411, 139] on div "content_copy compress arrow_drop_down autorenew_outlined delete_forever_outline…" at bounding box center [409, 219] width 642 height 305
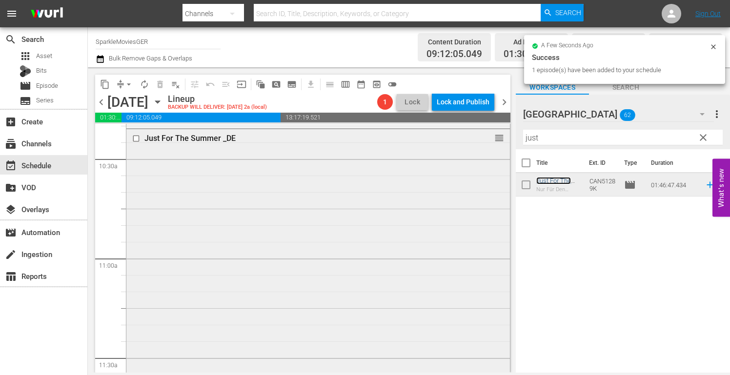
scroll to position [2146, 0]
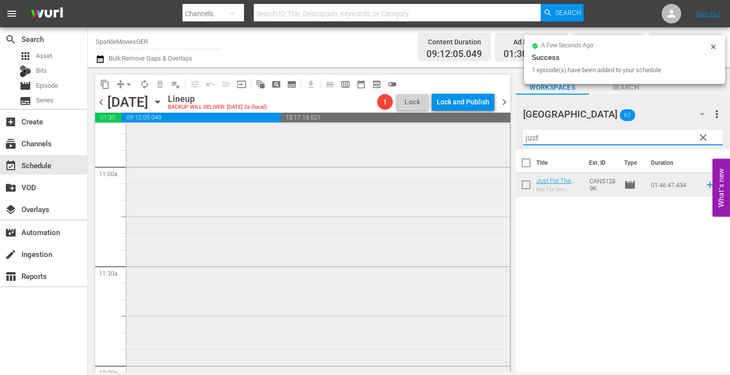
drag, startPoint x: 547, startPoint y: 139, endPoint x: 424, endPoint y: 138, distance: 122.9
click at [424, 138] on div "content_copy compress arrow_drop_down autorenew_outlined delete_forever_outline…" at bounding box center [409, 219] width 642 height 305
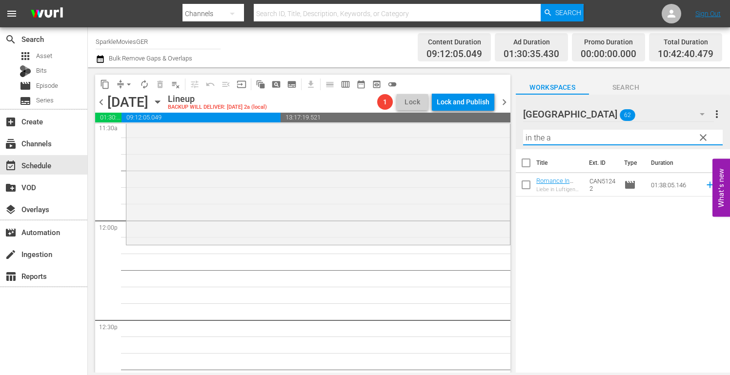
scroll to position [2292, 0]
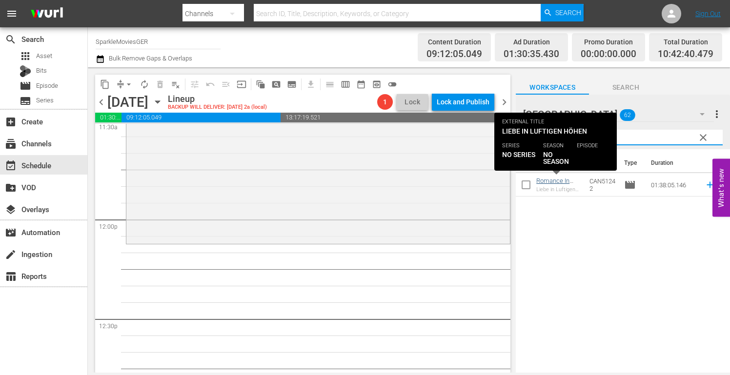
type input "in the a"
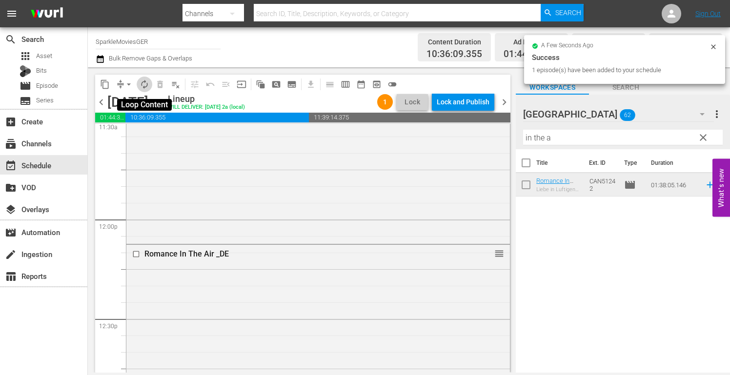
click at [146, 82] on span "autorenew_outlined" at bounding box center [144, 84] width 10 height 10
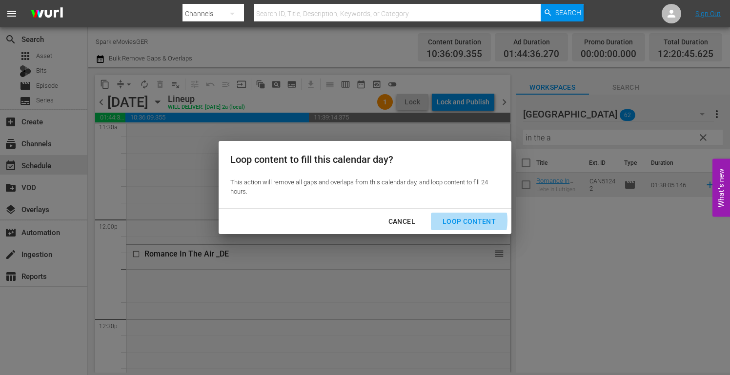
click at [462, 221] on div "Loop Content" at bounding box center [469, 222] width 69 height 12
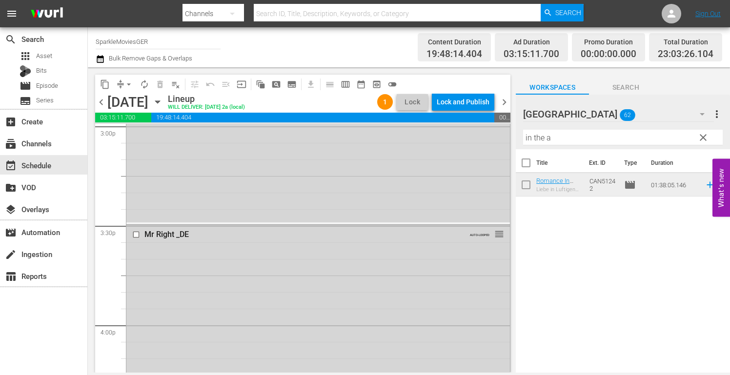
scroll to position [2963, 0]
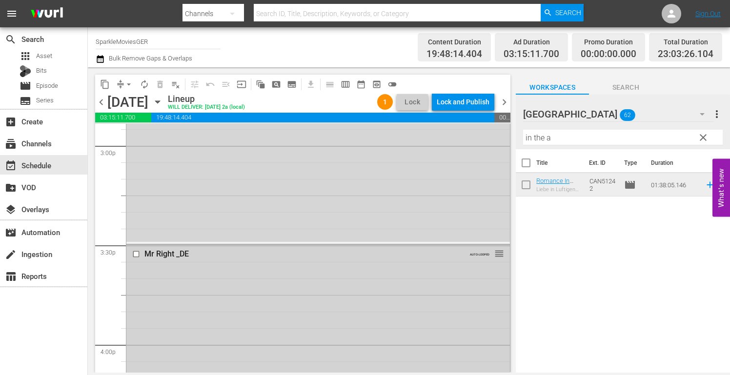
click at [135, 254] on input "checkbox" at bounding box center [137, 254] width 10 height 8
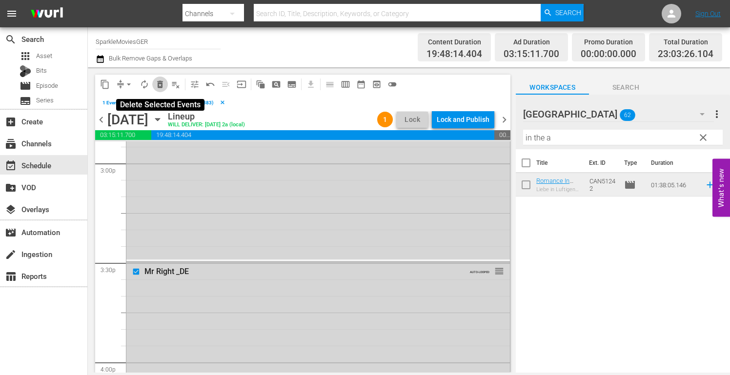
click at [158, 83] on span "delete_forever_outlined" at bounding box center [160, 84] width 10 height 10
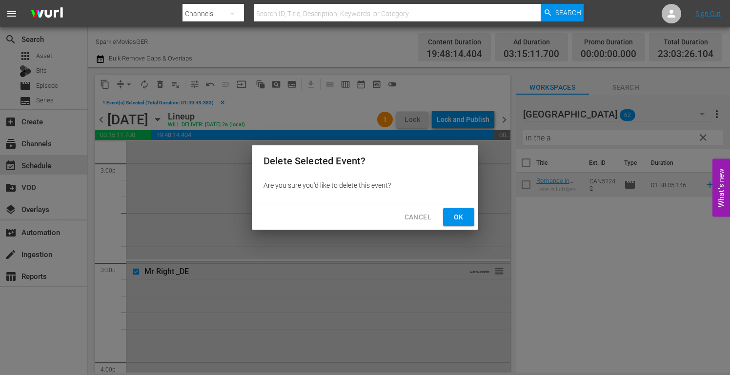
click at [461, 217] on span "Ok" at bounding box center [459, 217] width 16 height 12
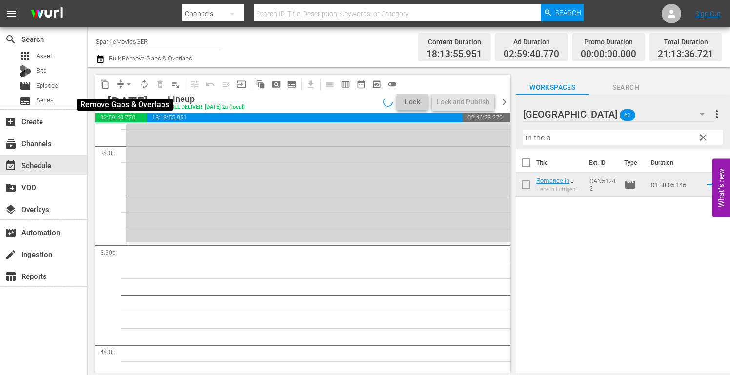
click at [128, 84] on span "arrow_drop_down" at bounding box center [129, 84] width 10 height 10
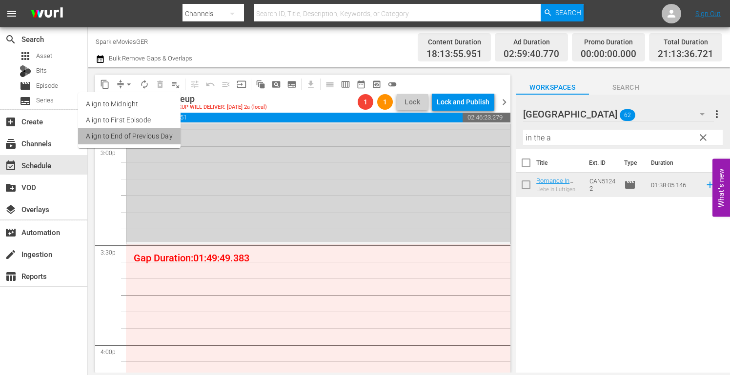
click at [135, 134] on li "Align to End of Previous Day" at bounding box center [129, 136] width 102 height 16
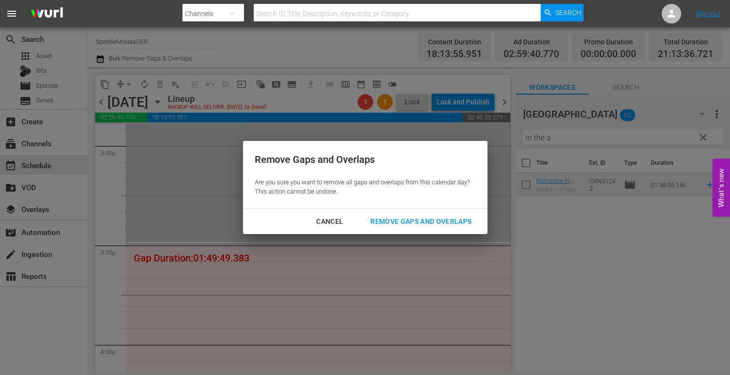
click at [391, 220] on div "Remove Gaps and Overlaps" at bounding box center [420, 222] width 117 height 12
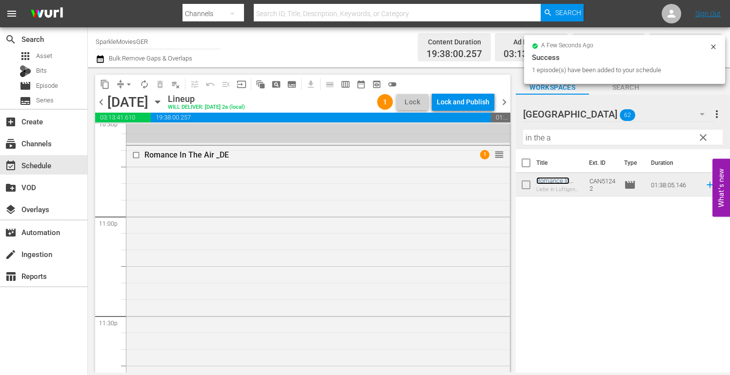
scroll to position [4387, 0]
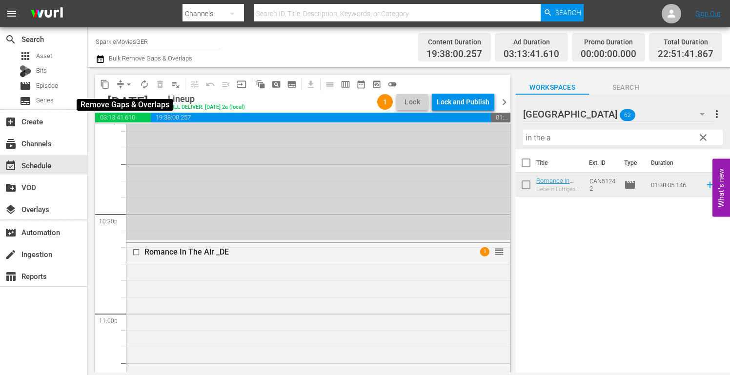
click at [130, 84] on span "arrow_drop_down" at bounding box center [129, 84] width 10 height 10
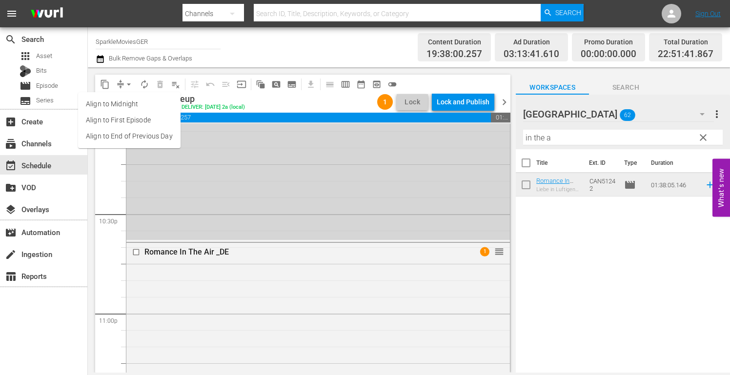
click at [153, 136] on li "Align to End of Previous Day" at bounding box center [129, 136] width 102 height 16
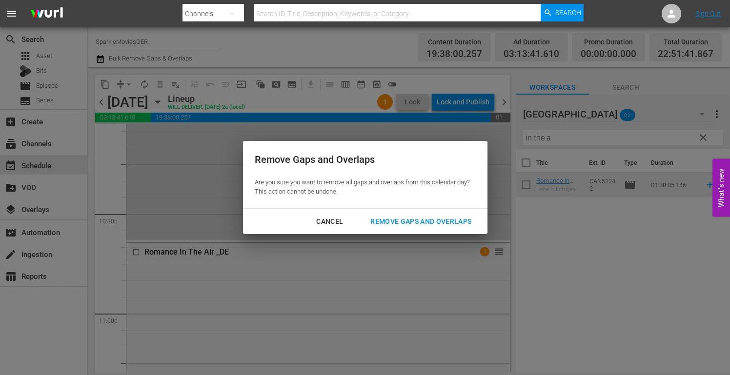
click at [435, 224] on div "Remove Gaps and Overlaps" at bounding box center [420, 222] width 117 height 12
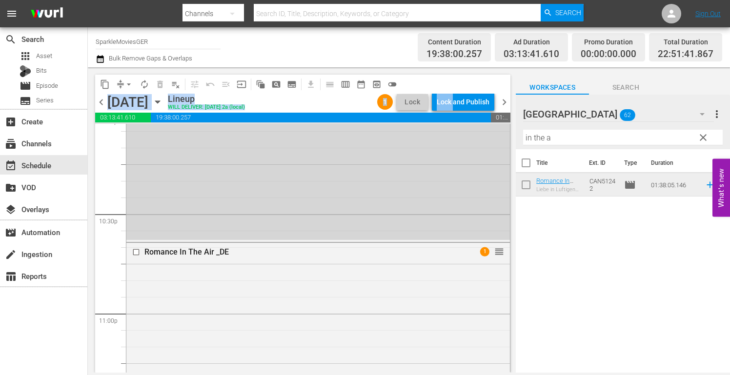
click at [453, 94] on div "content_copy compress arrow_drop_down autorenew_outlined delete_forever_outline…" at bounding box center [302, 94] width 415 height 38
drag, startPoint x: 550, startPoint y: 213, endPoint x: 540, endPoint y: 189, distance: 25.8
click at [550, 213] on div "Title Ext. ID Type Duration Romance In The Air _DE Liebe in Luftigen Höhen CAN5…" at bounding box center [622, 261] width 214 height 225
click at [467, 103] on div "Lock and Publish" at bounding box center [462, 102] width 53 height 18
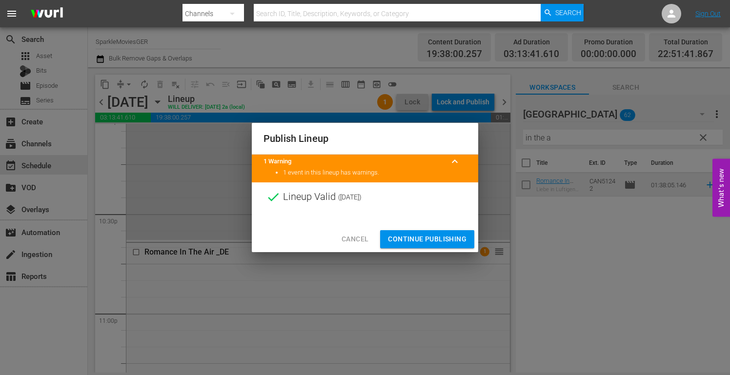
click at [431, 236] on span "Continue Publishing" at bounding box center [427, 239] width 79 height 12
